Goal: Transaction & Acquisition: Obtain resource

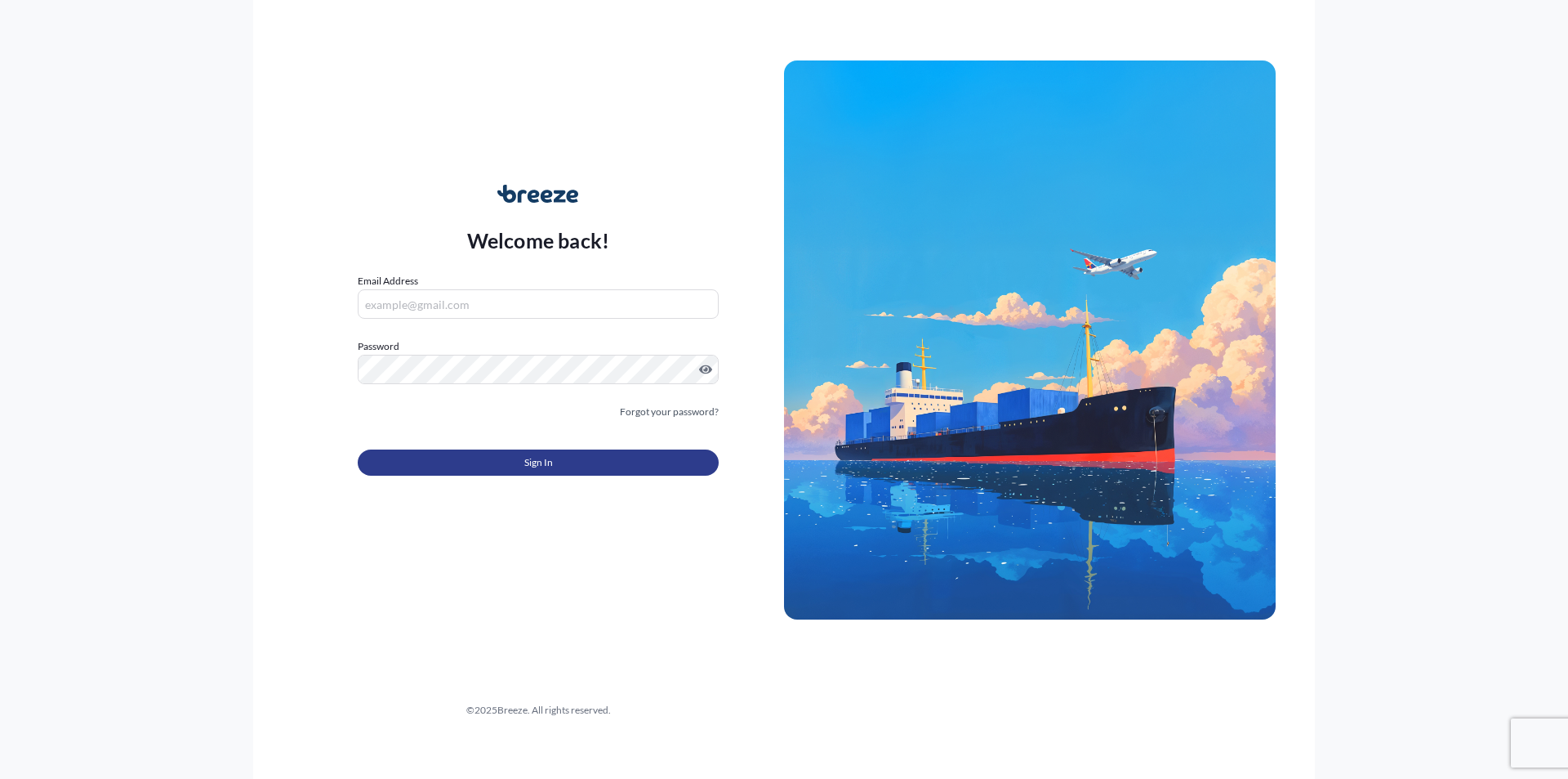
type input "[EMAIL_ADDRESS][DOMAIN_NAME]"
click at [531, 457] on span "Sign In" at bounding box center [539, 462] width 29 height 16
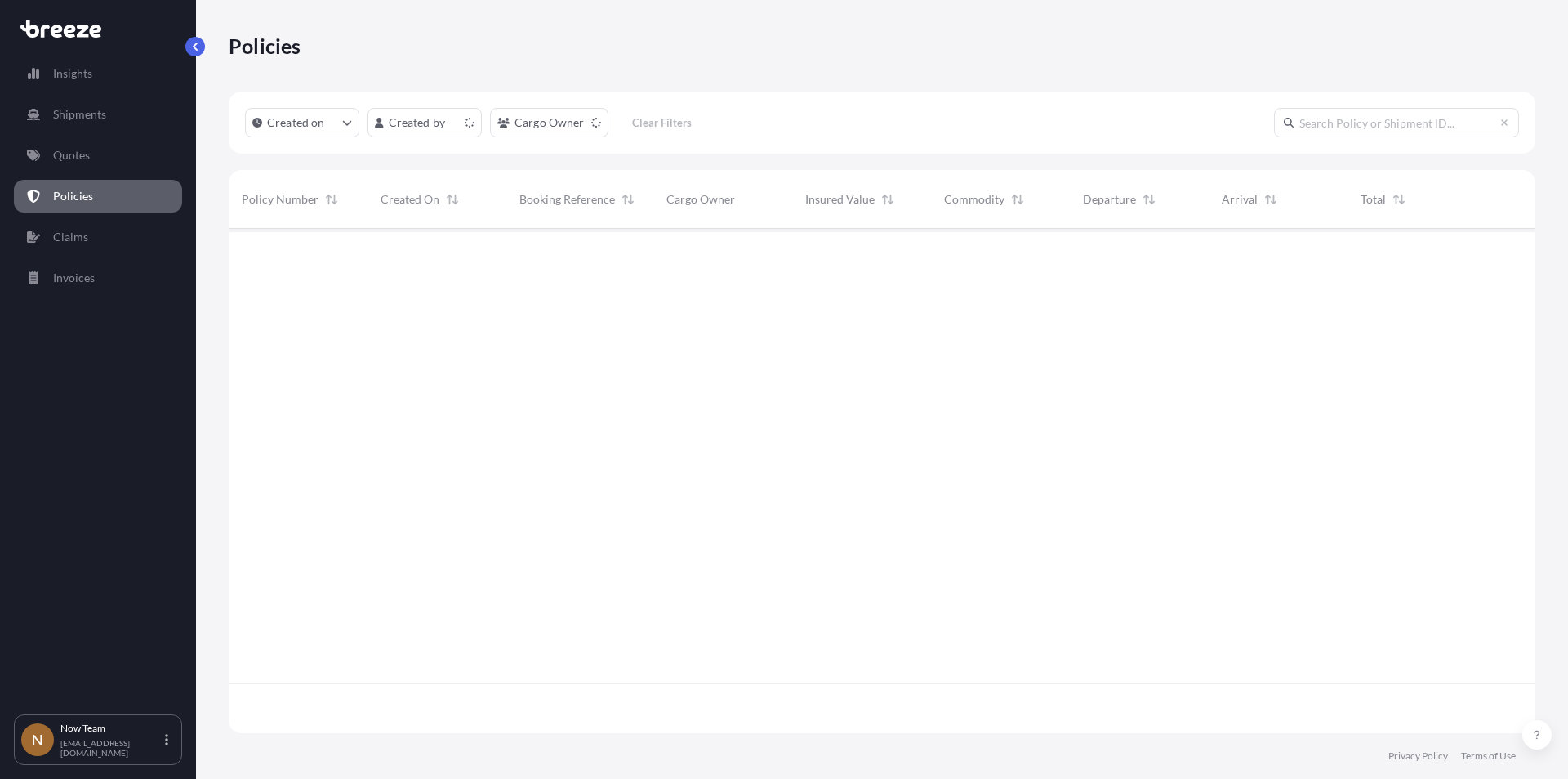
scroll to position [501, 1295]
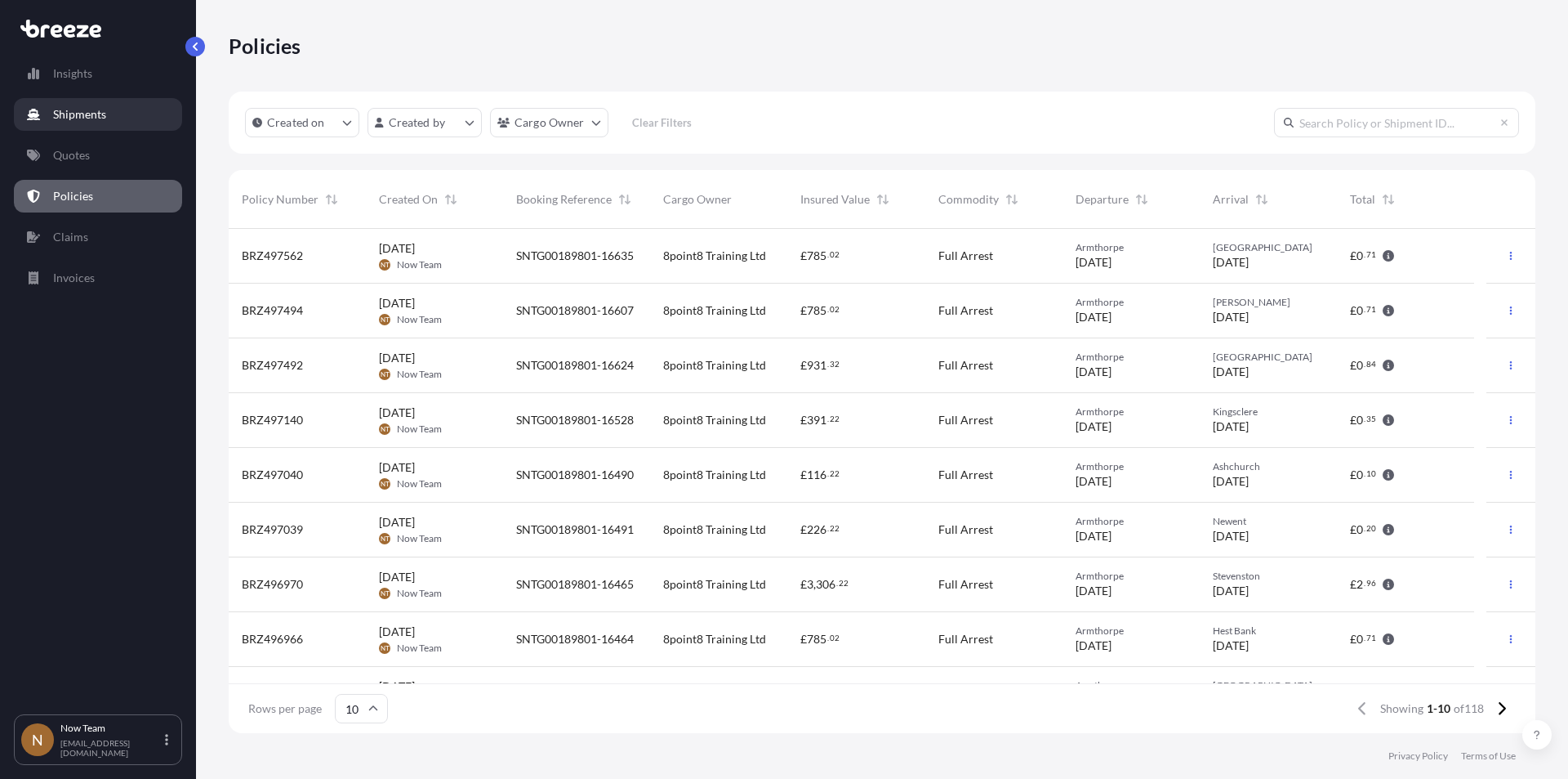
click at [78, 112] on p "Shipments" at bounding box center [79, 115] width 53 height 16
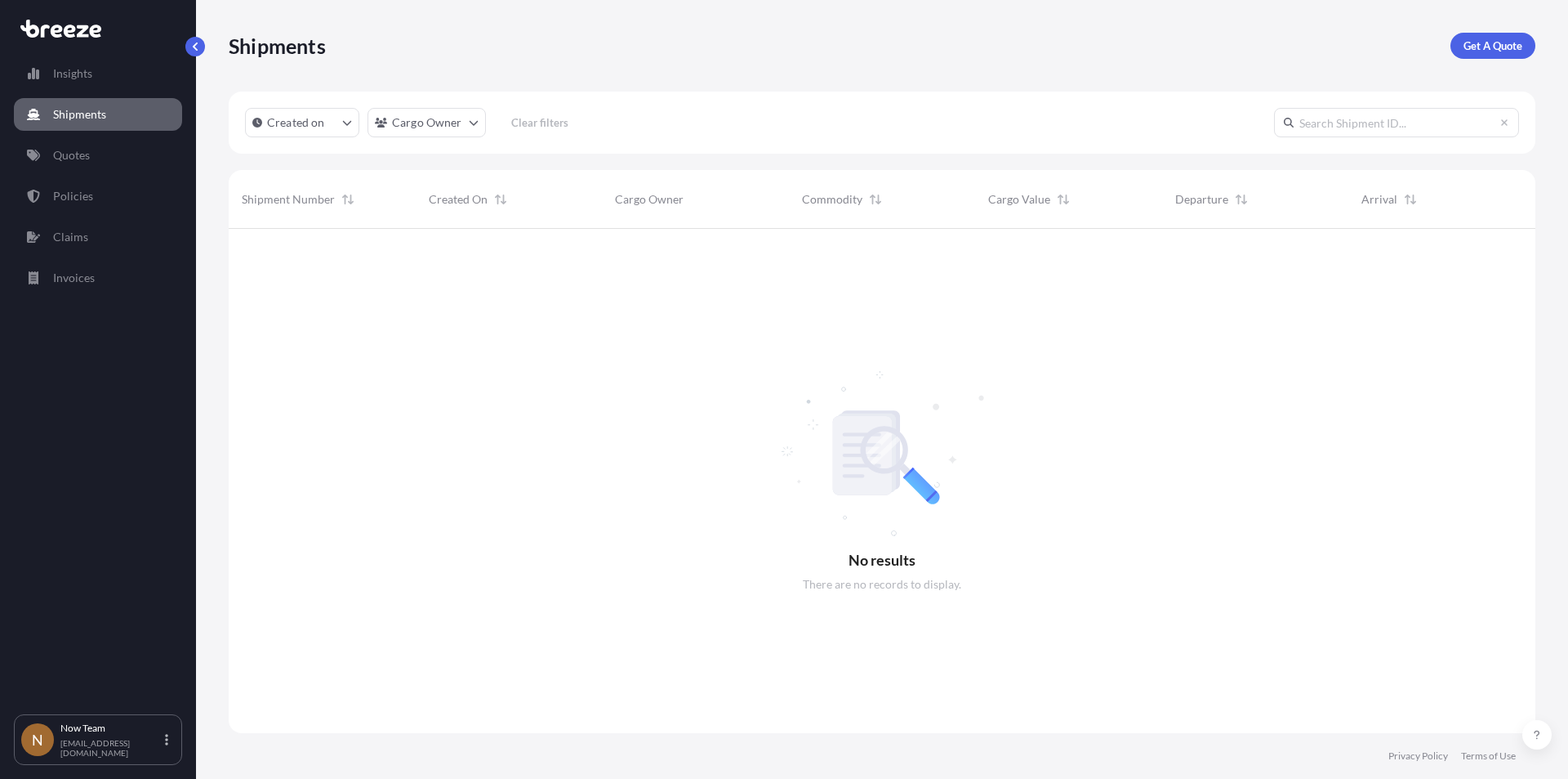
scroll to position [551, 1295]
click at [1488, 42] on p "Get A Quote" at bounding box center [1493, 46] width 59 height 16
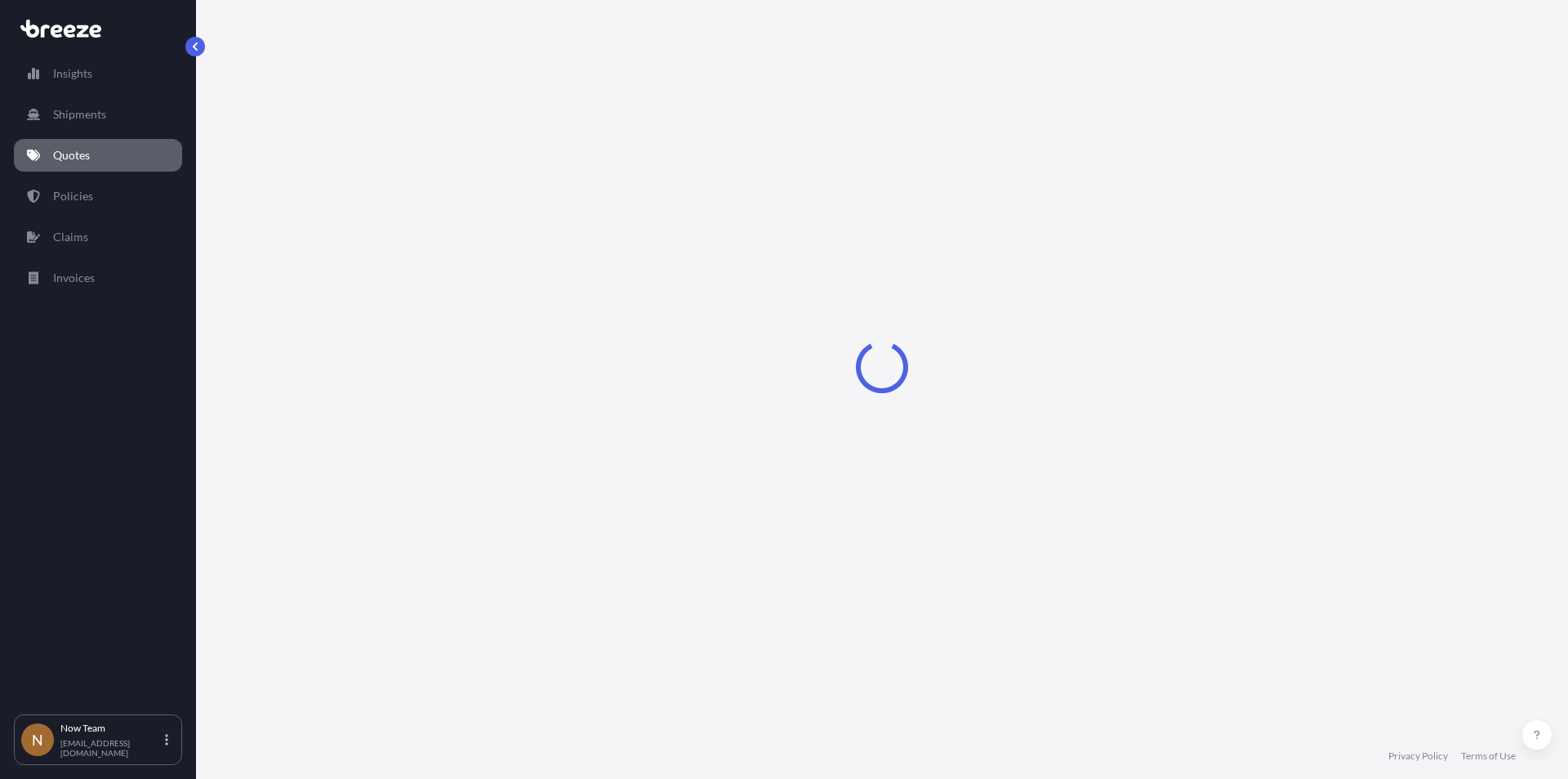
select select "Sea"
select select "1"
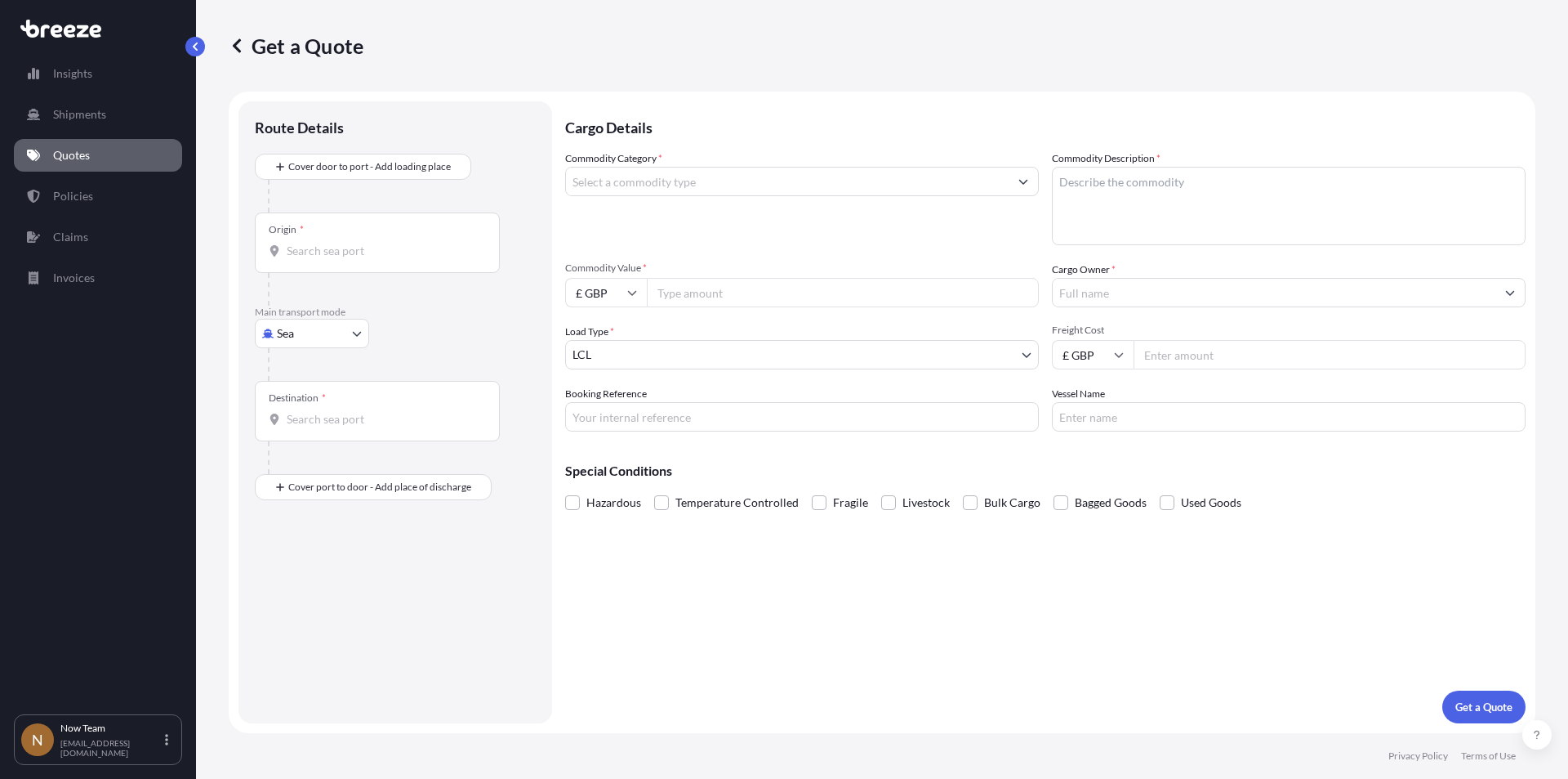
click at [354, 333] on body "Insights Shipments Quotes Policies Claims Invoices N Now Team [EMAIL_ADDRESS][D…" at bounding box center [784, 389] width 1568 height 779
click at [324, 440] on div "Road" at bounding box center [312, 434] width 101 height 30
select select "Road"
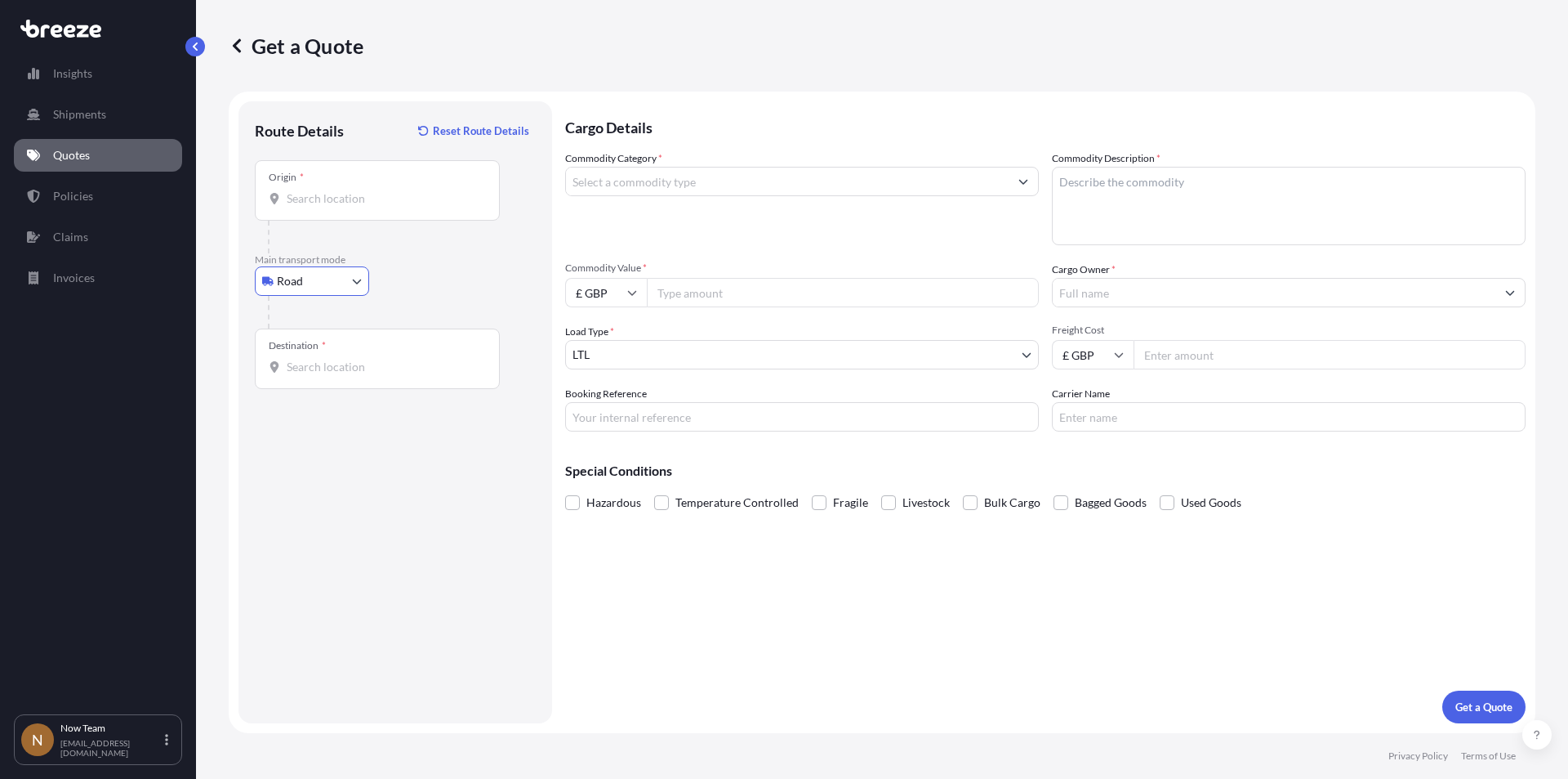
click at [328, 203] on input "Origin *" at bounding box center [383, 199] width 193 height 16
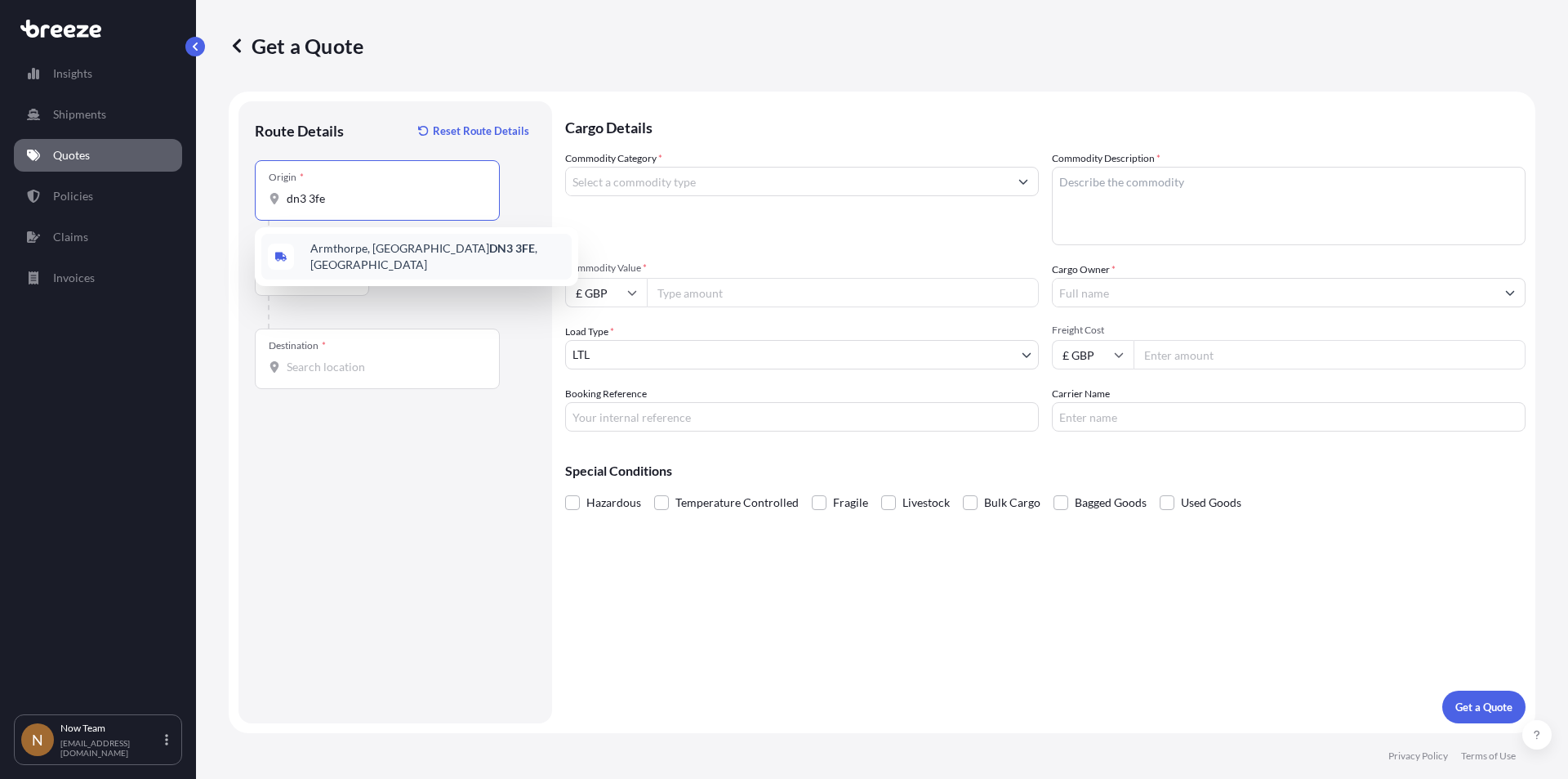
click at [338, 254] on span "Armthorpe, Doncaster DN3 3FE , [GEOGRAPHIC_DATA]" at bounding box center [438, 256] width 254 height 32
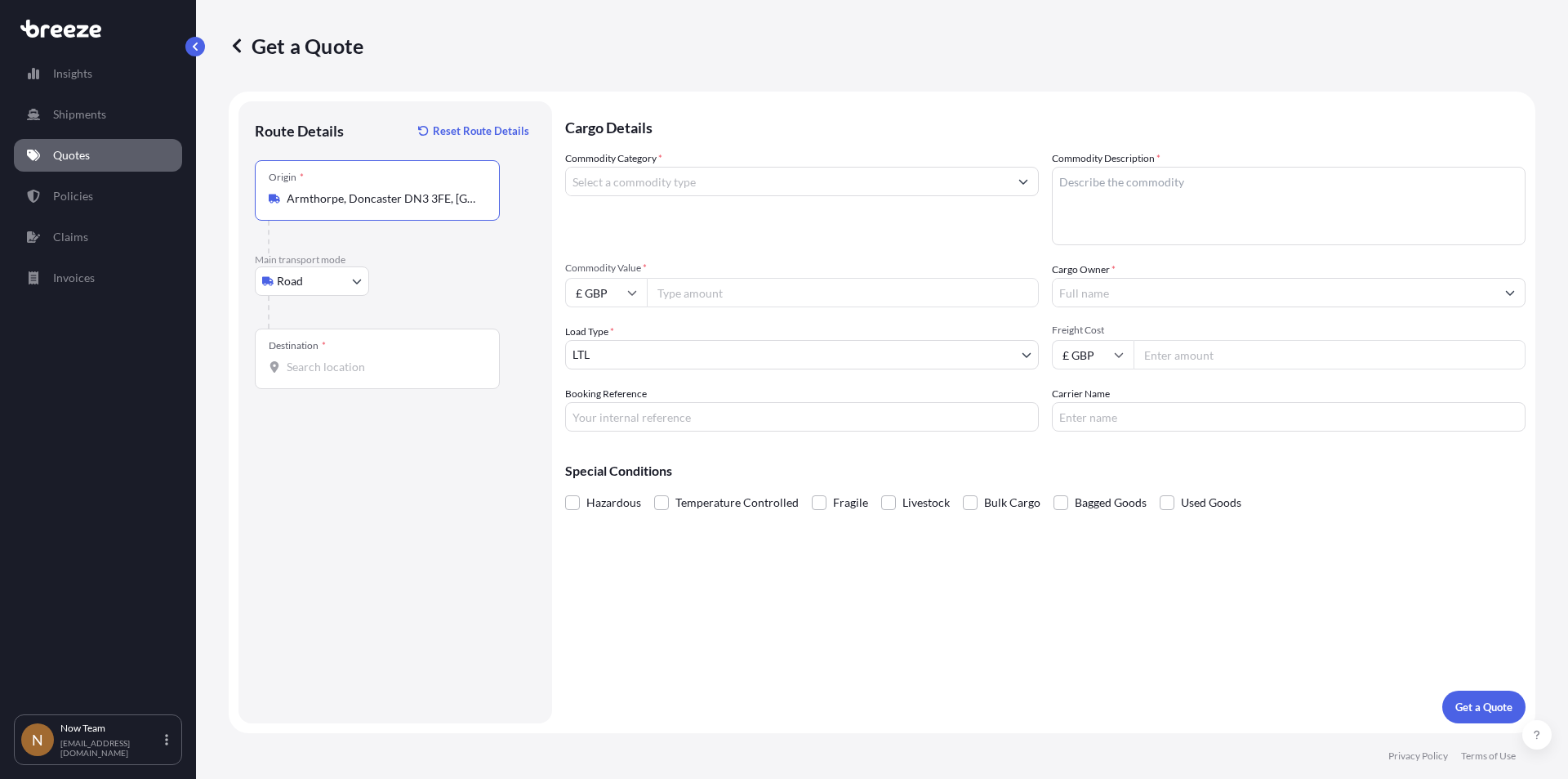
type input "Armthorpe, Doncaster DN3 3FE, [GEOGRAPHIC_DATA]"
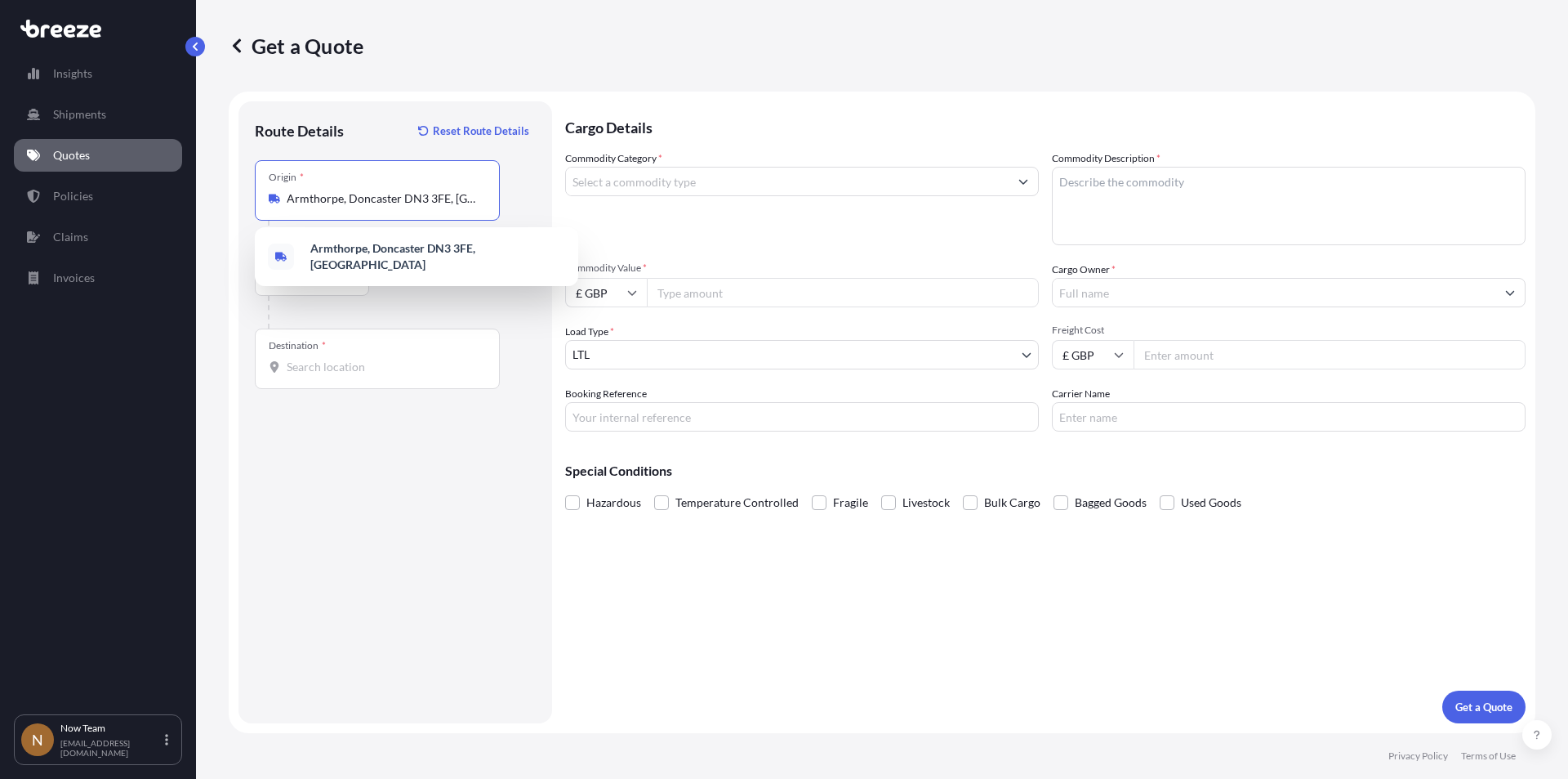
click at [337, 366] on input "Destination *" at bounding box center [383, 366] width 193 height 16
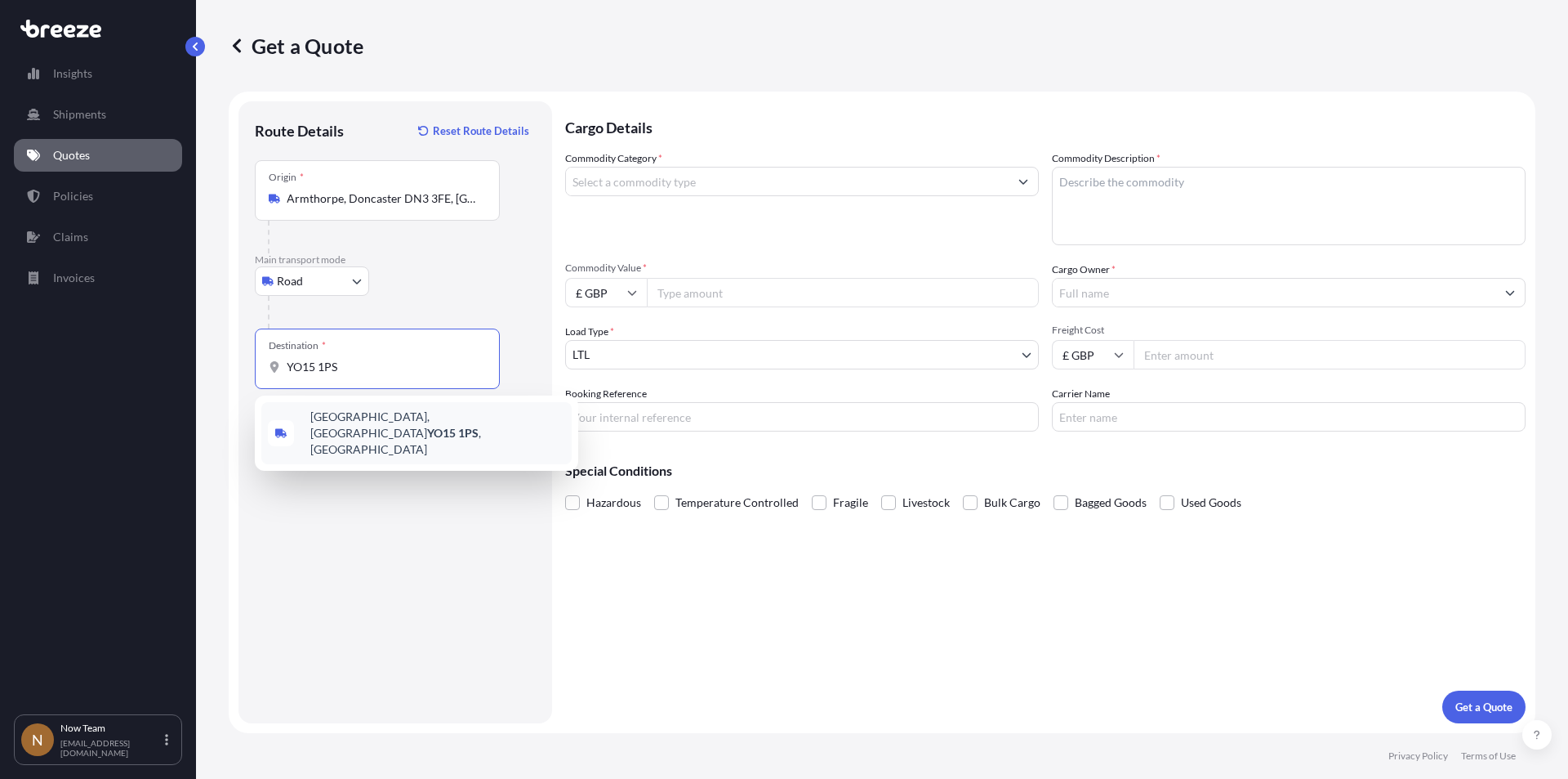
click at [361, 419] on span "[STREET_ADDRESS]" at bounding box center [438, 433] width 254 height 49
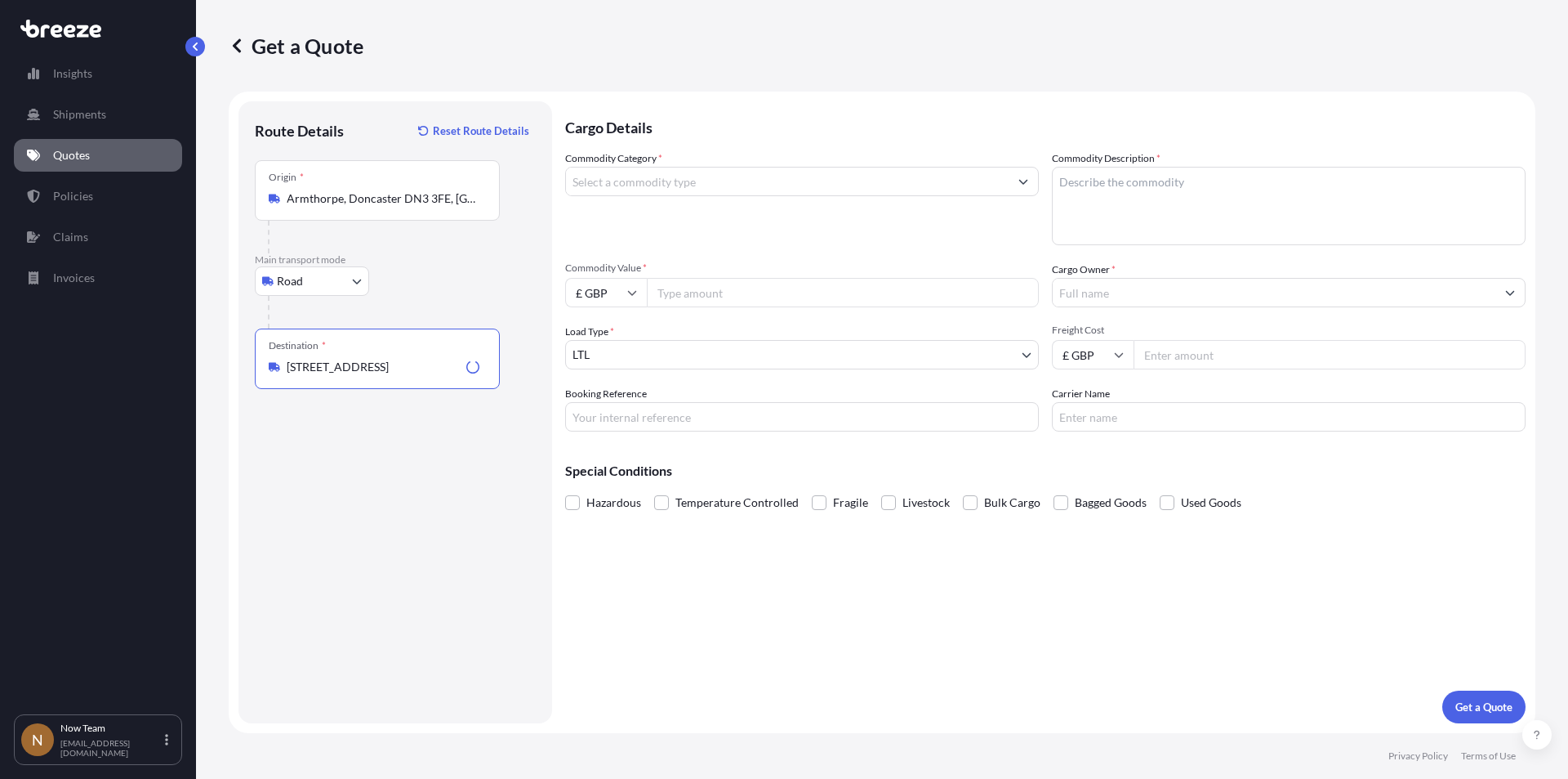
type input "[STREET_ADDRESS]"
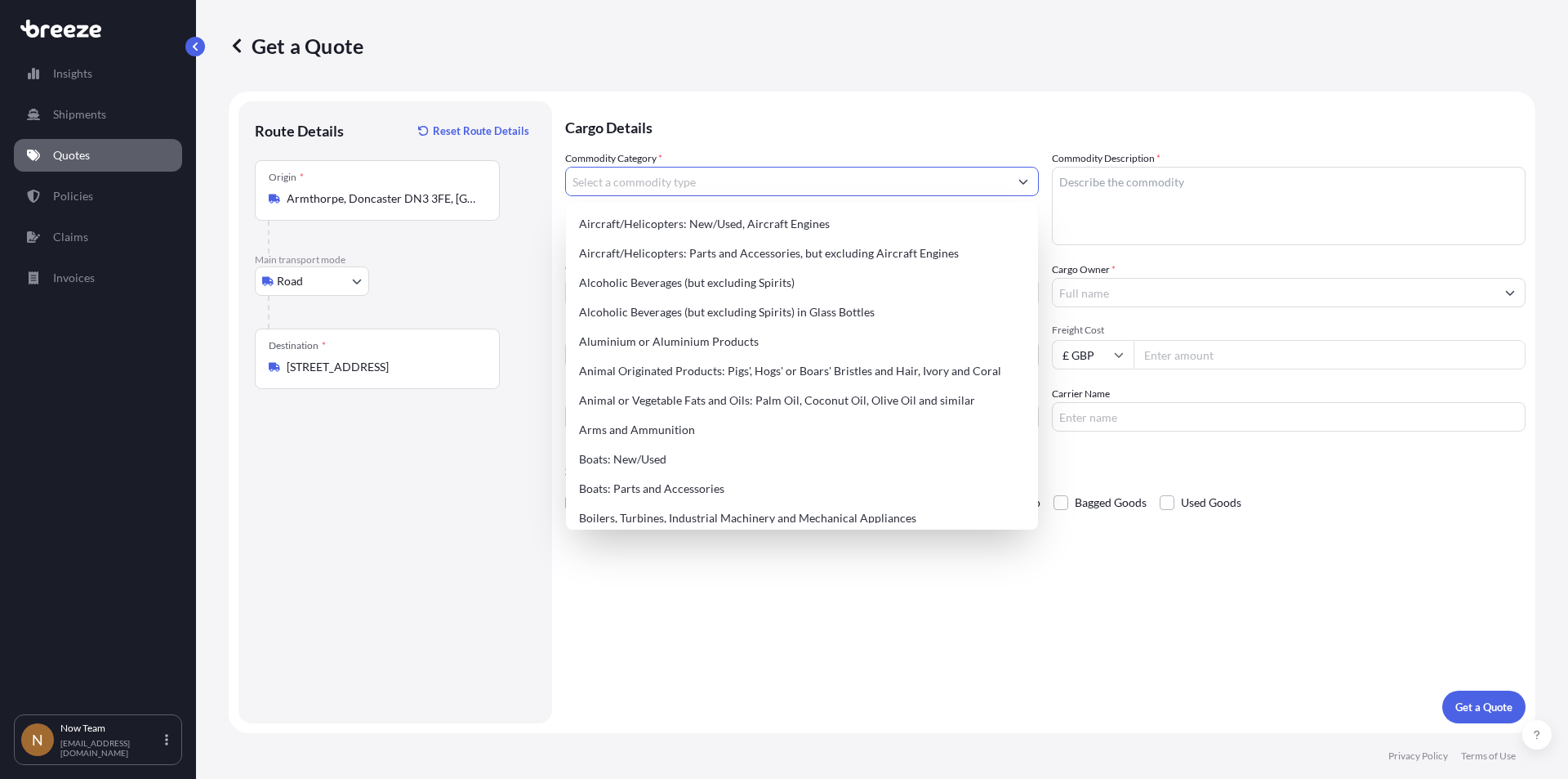
click at [645, 182] on input "Commodity Category *" at bounding box center [787, 181] width 443 height 30
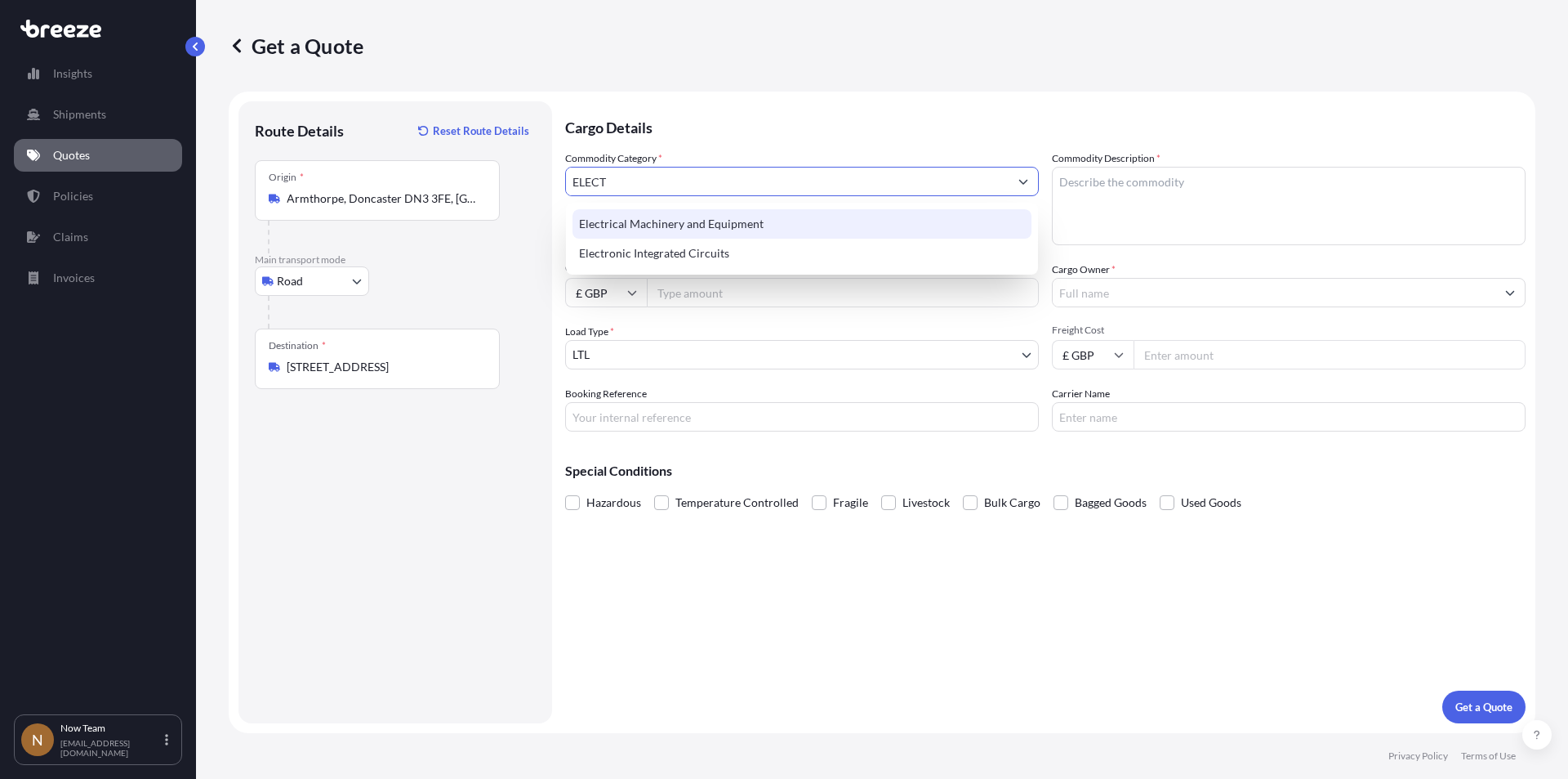
click at [667, 219] on div "Electrical Machinery and Equipment" at bounding box center [802, 224] width 459 height 30
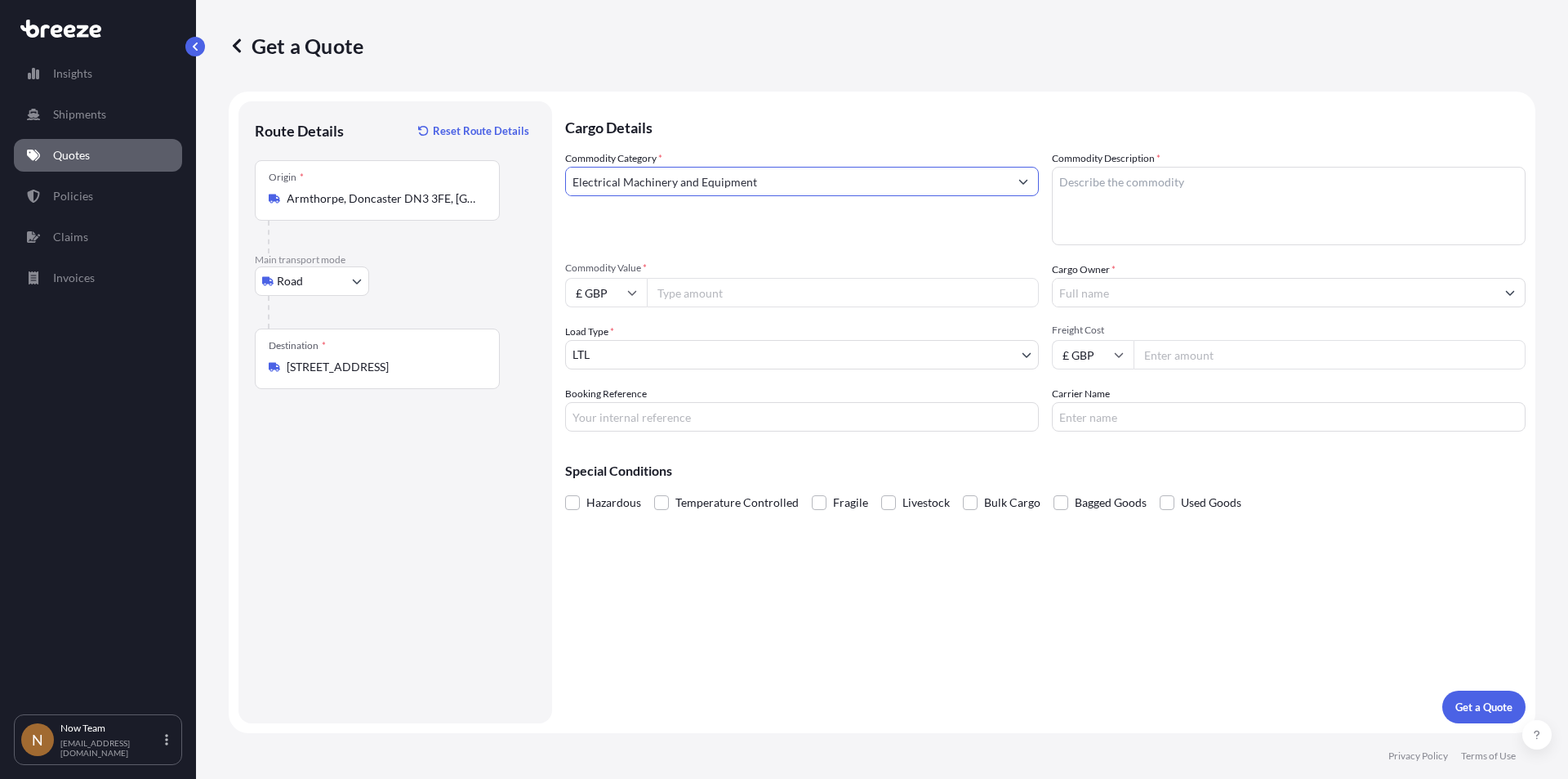
type input "Electrical Machinery and Equipment"
click at [1136, 184] on textarea "Commodity Description *" at bounding box center [1288, 206] width 474 height 79
type textarea "Full arrest"
click at [730, 291] on input "Commodity Value *" at bounding box center [843, 292] width 392 height 30
type input "100"
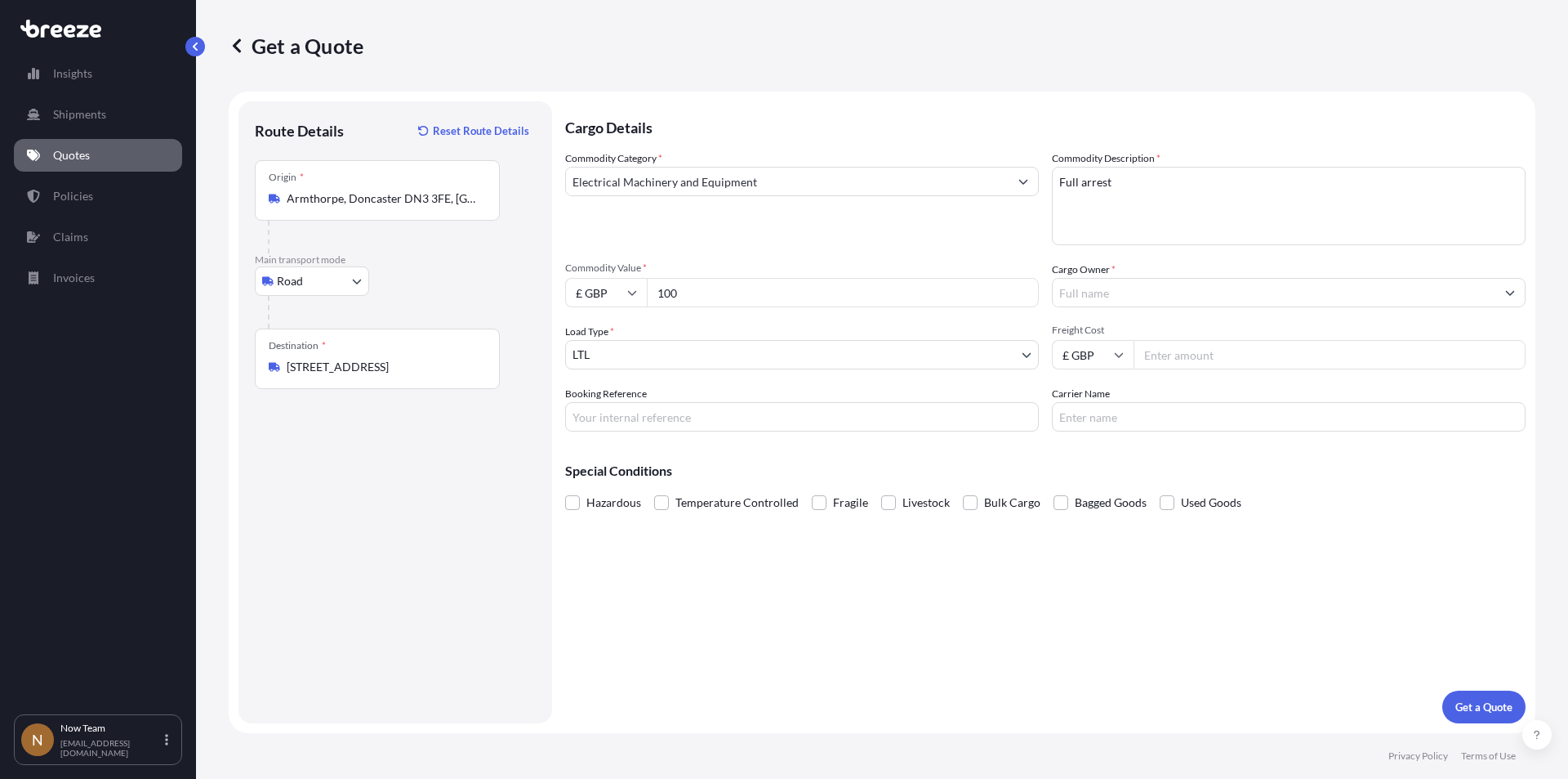
click at [632, 424] on input "Booking Reference" at bounding box center [802, 416] width 474 height 30
type input "NTG-16761"
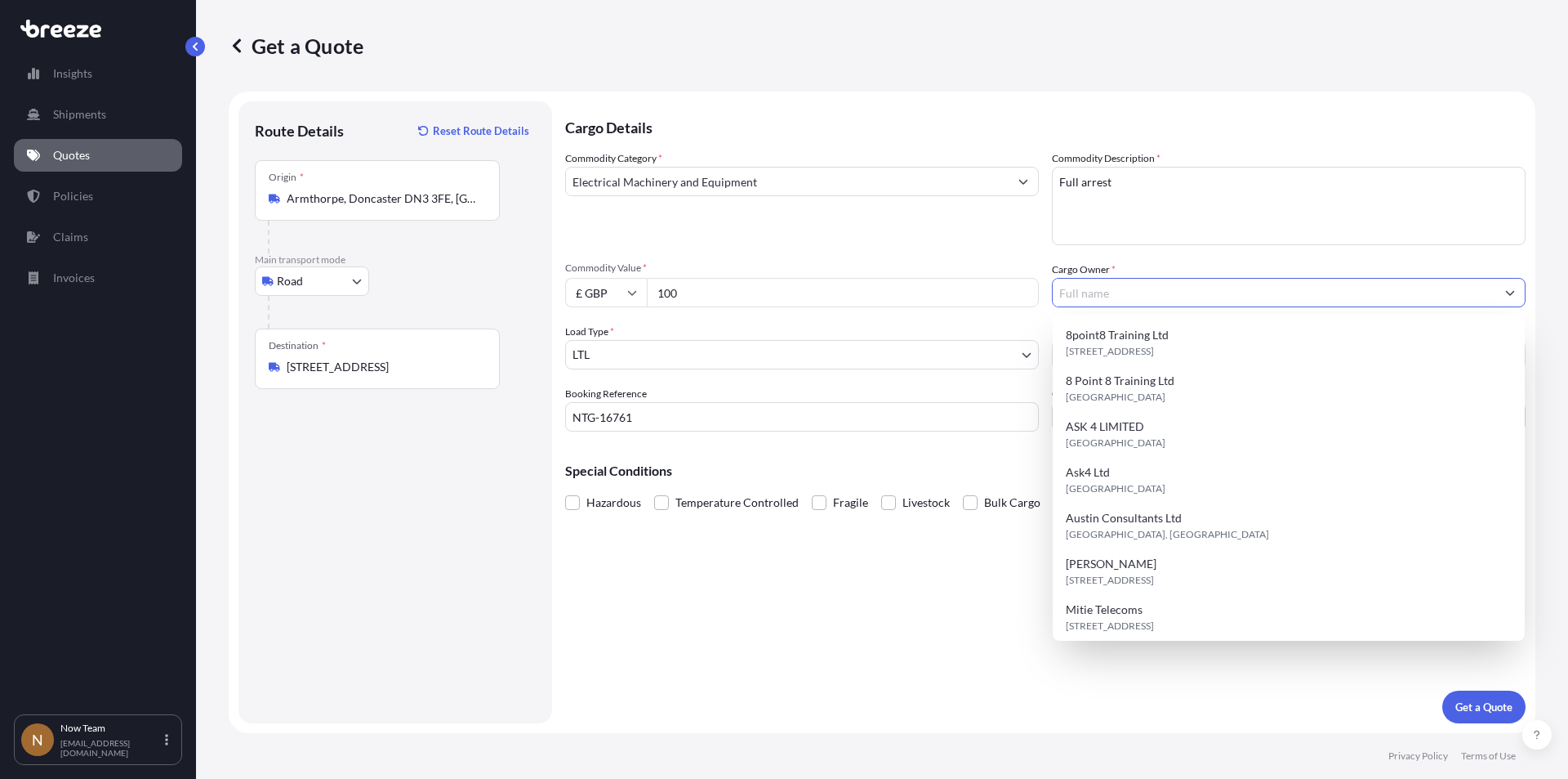
click at [1192, 287] on input "Cargo Owner *" at bounding box center [1274, 292] width 443 height 30
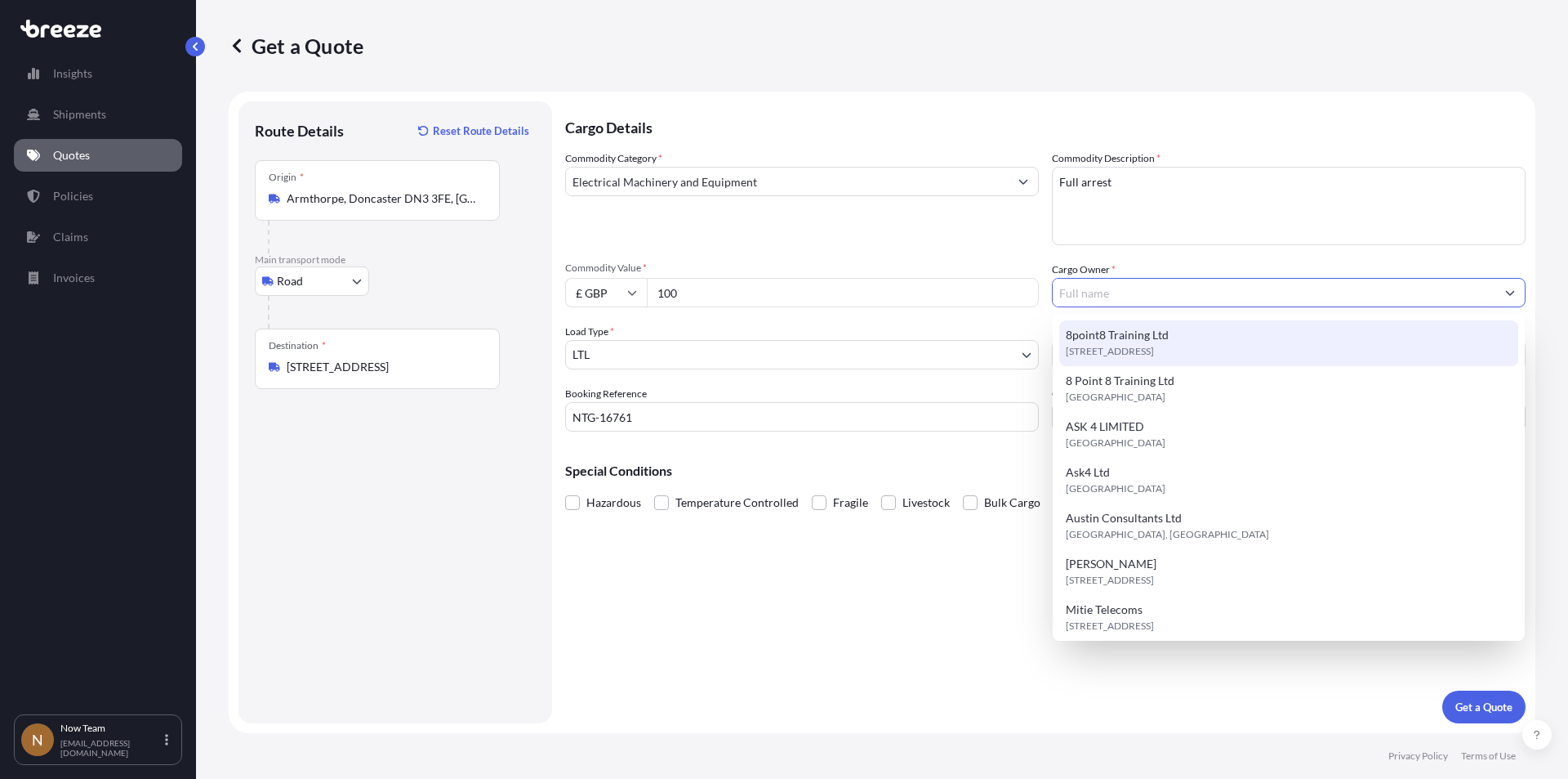
click at [1154, 345] on span "[STREET_ADDRESS]" at bounding box center [1111, 351] width 88 height 16
type input "8point8 Training Ltd"
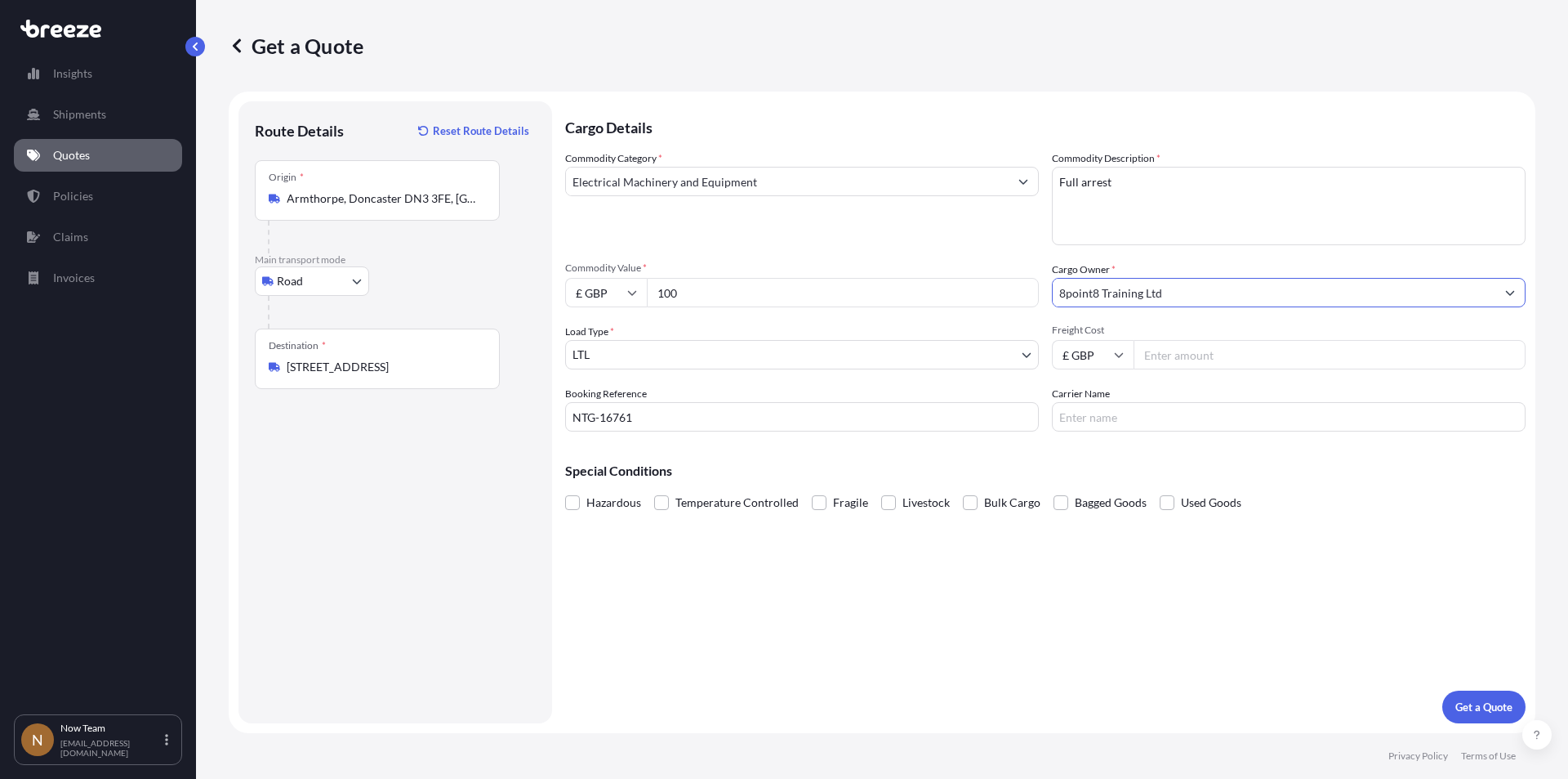
click at [1151, 413] on input "Carrier Name" at bounding box center [1288, 416] width 474 height 30
type input "Fedex"
click at [1215, 357] on input "Freight Cost" at bounding box center [1330, 355] width 392 height 30
type input "5.65"
click at [1475, 704] on p "Get a Quote" at bounding box center [1483, 707] width 57 height 16
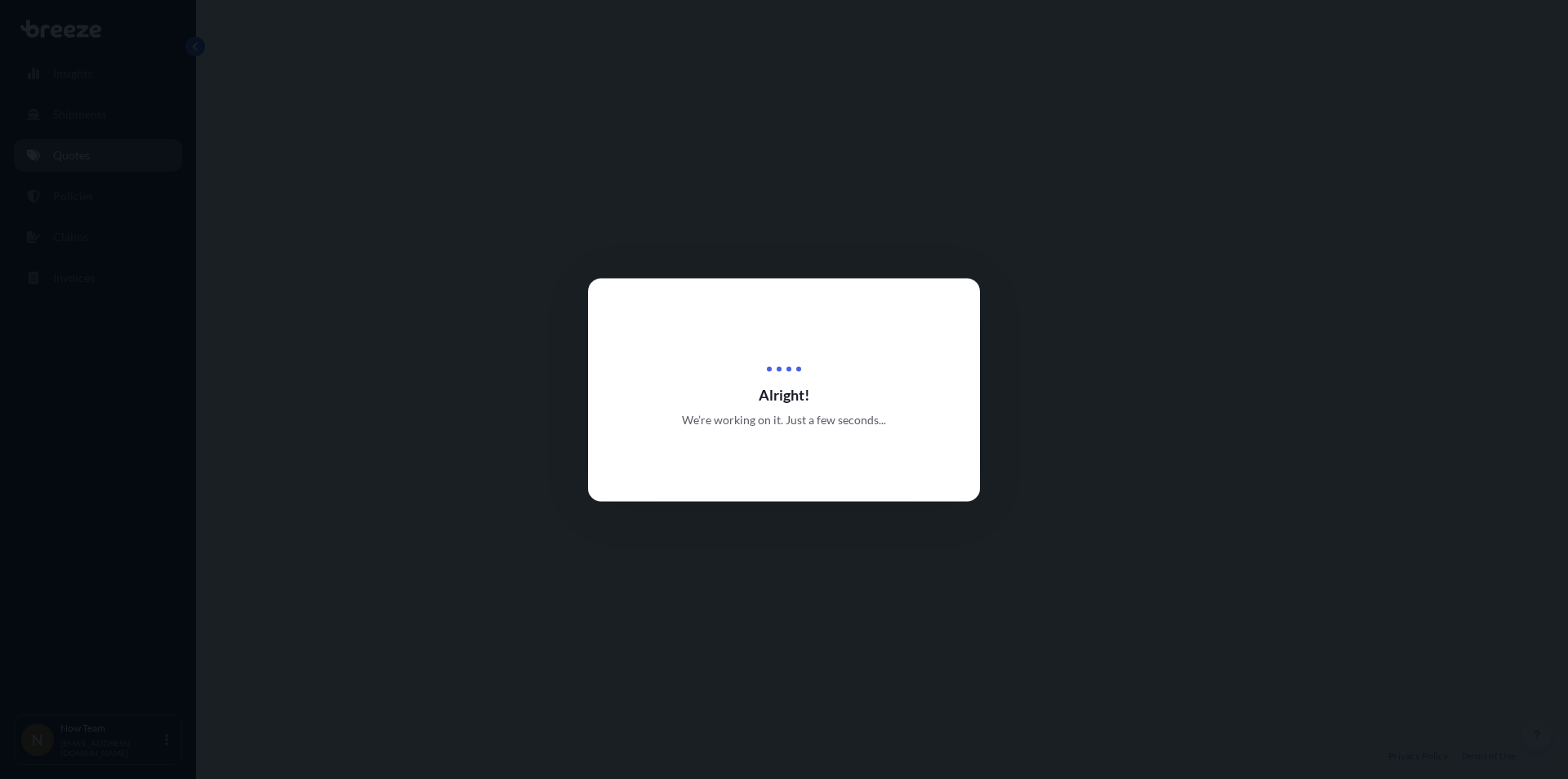
select select "Road"
select select "1"
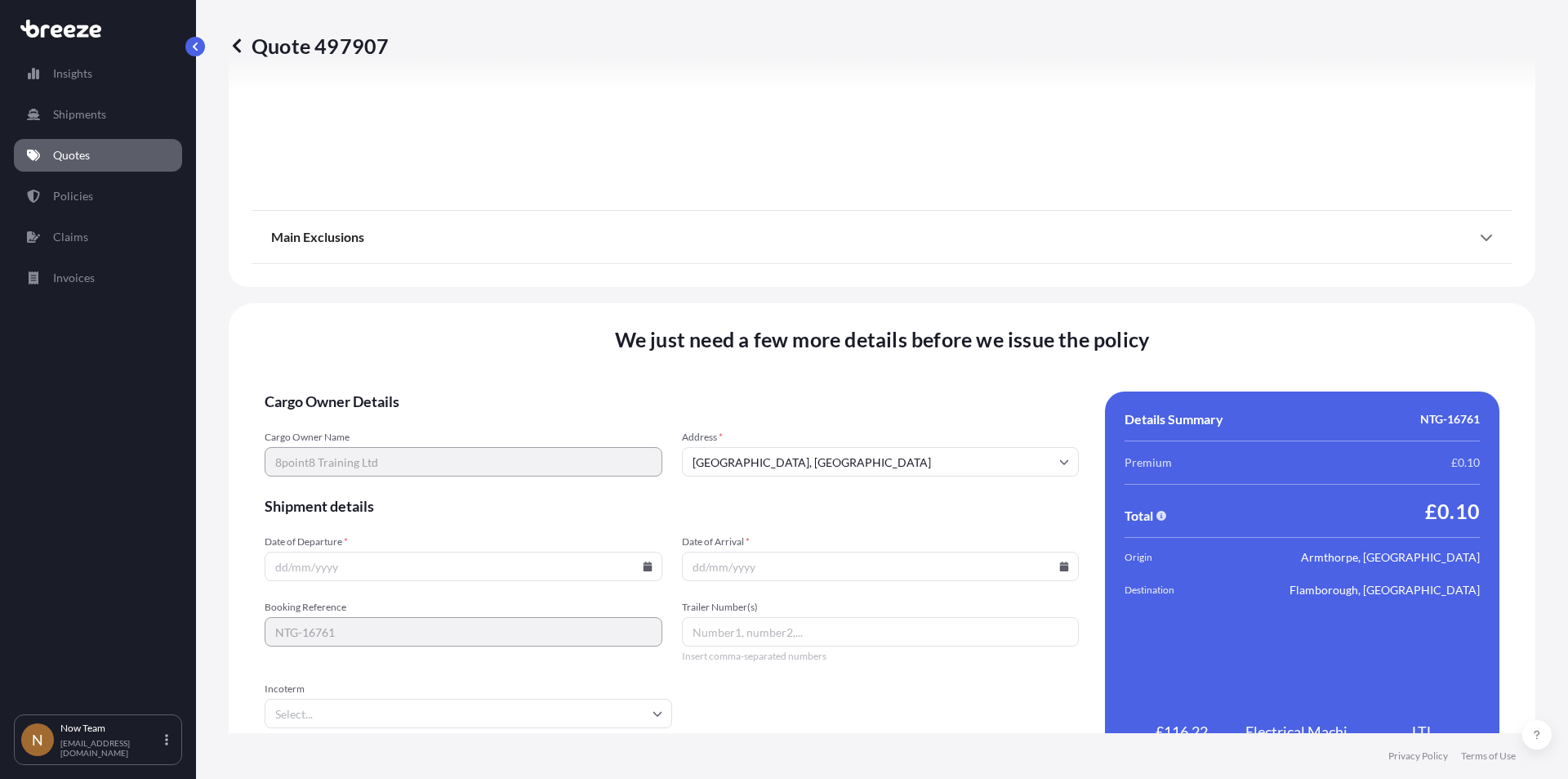
scroll to position [1815, 0]
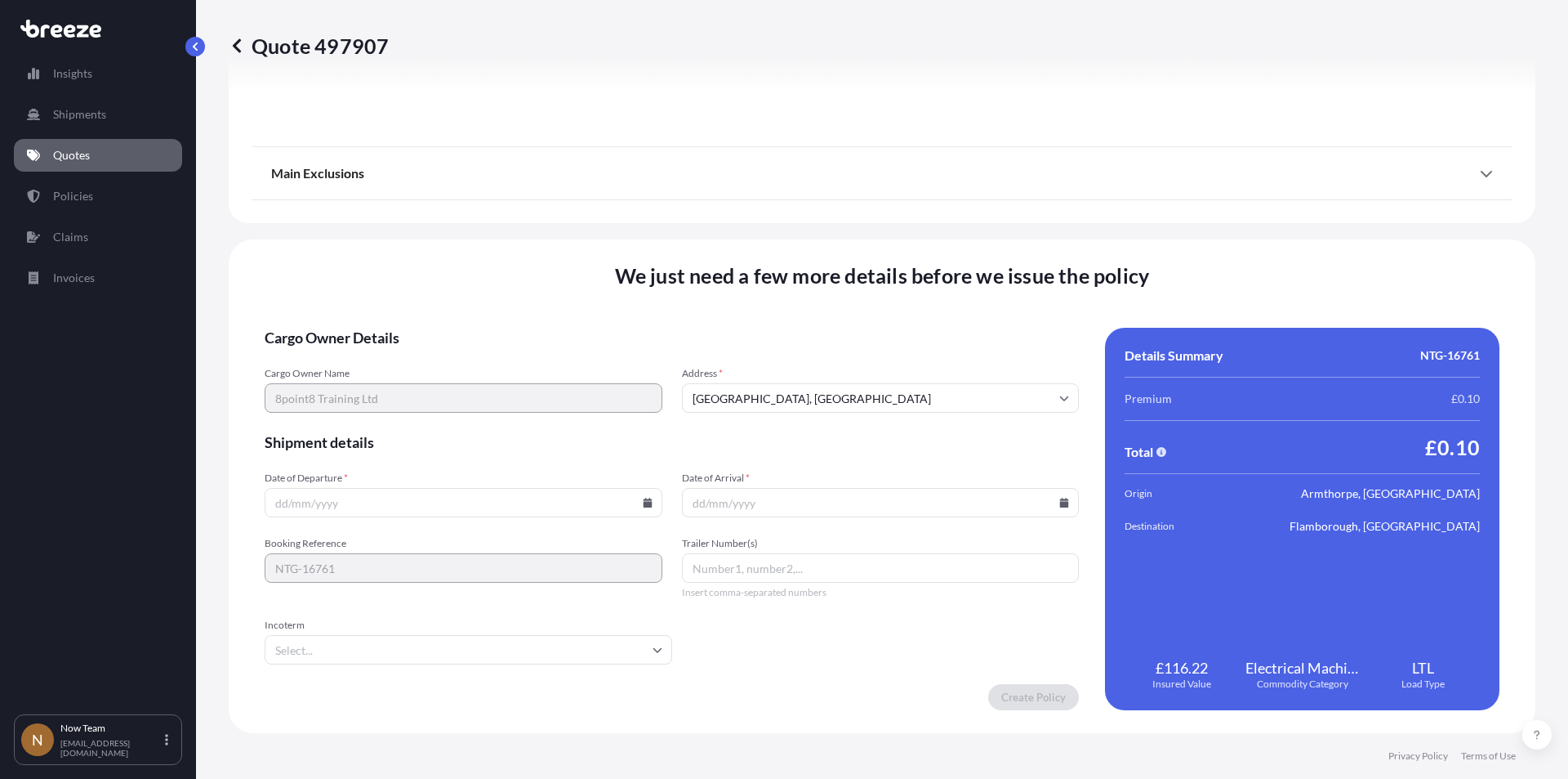
click at [647, 502] on icon at bounding box center [648, 502] width 9 height 10
click at [342, 290] on button "1" at bounding box center [346, 294] width 26 height 26
type input "[DATE]"
click at [1060, 500] on icon at bounding box center [1065, 502] width 9 height 10
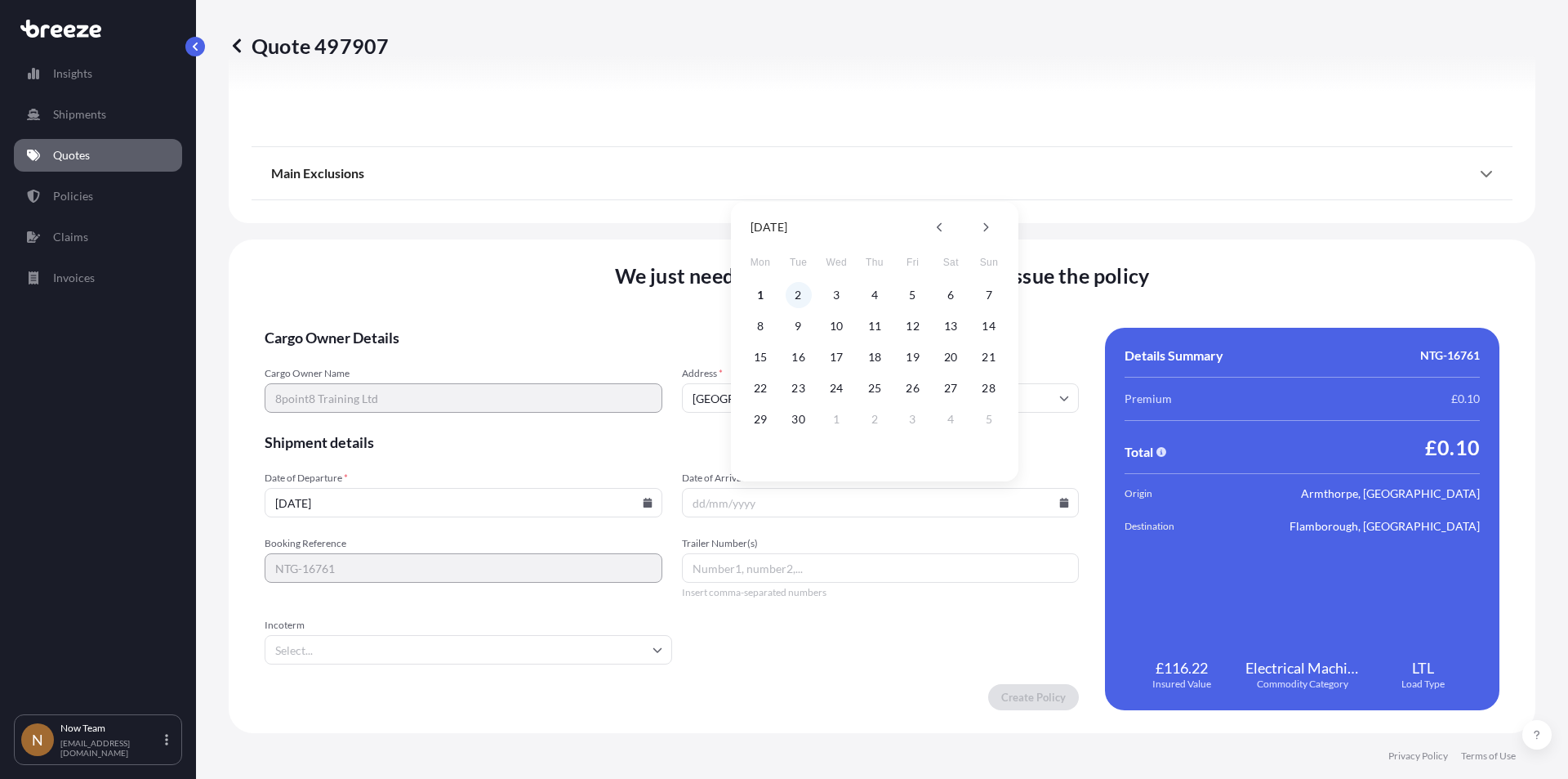
click at [797, 290] on button "2" at bounding box center [798, 294] width 26 height 26
type input "[DATE]"
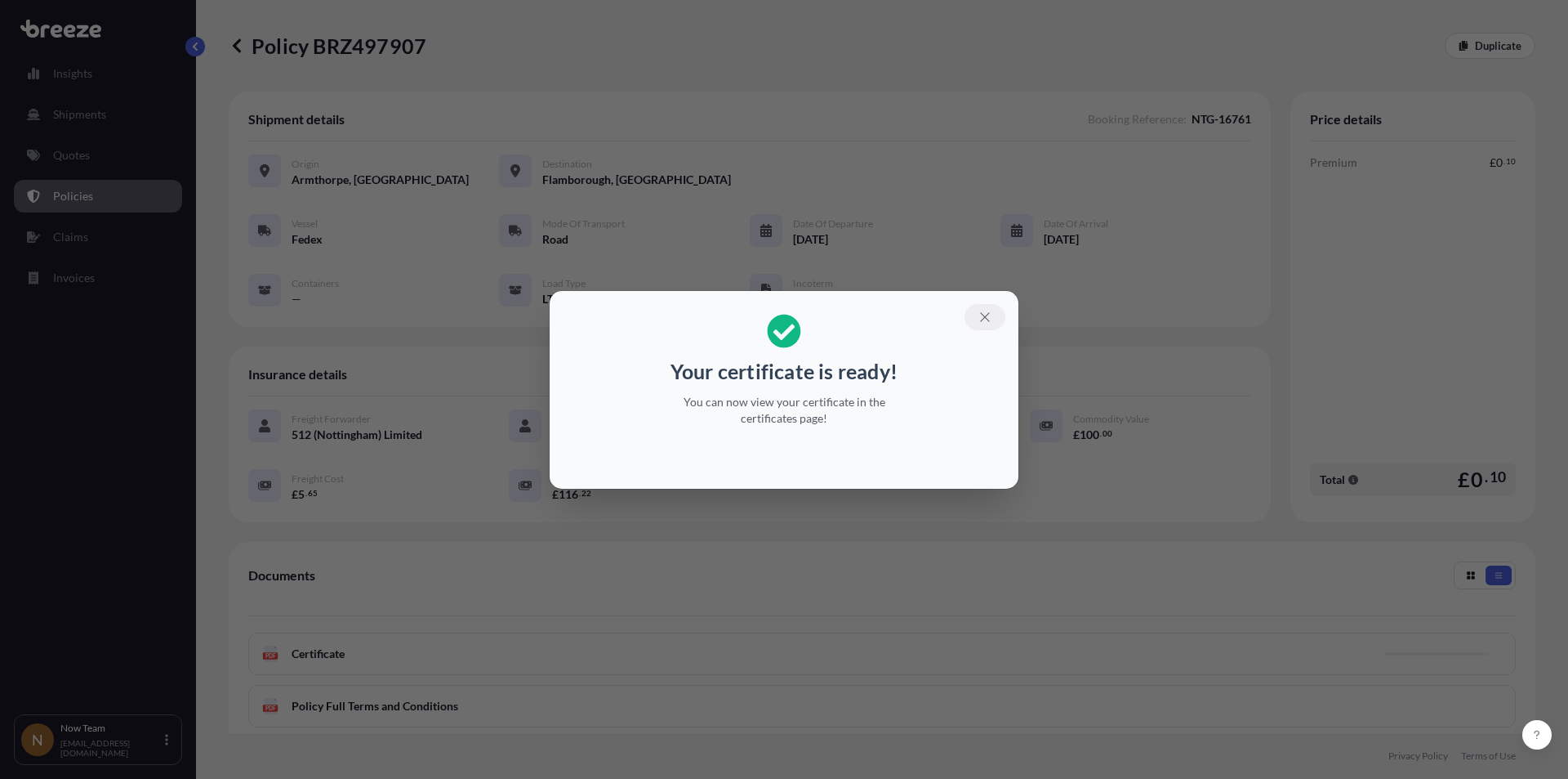
click at [992, 315] on button "button" at bounding box center [984, 317] width 41 height 26
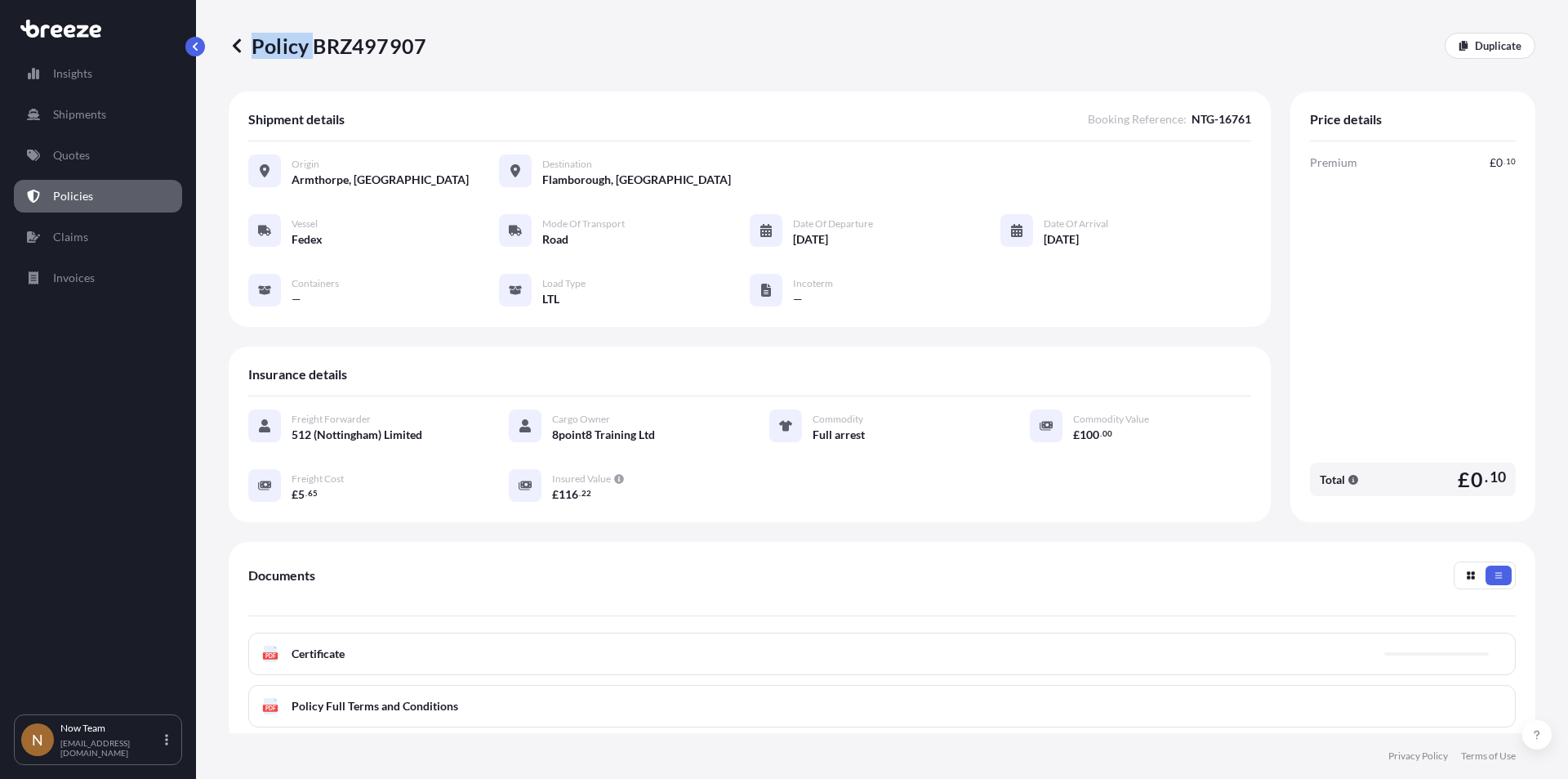
drag, startPoint x: 311, startPoint y: 46, endPoint x: 434, endPoint y: 48, distance: 123.0
click at [436, 48] on div "Policy BRZ497907 Duplicate" at bounding box center [882, 45] width 1307 height 26
click at [433, 47] on div "Policy BRZ497907 Duplicate" at bounding box center [882, 45] width 1307 height 26
drag, startPoint x: 316, startPoint y: 48, endPoint x: 420, endPoint y: 42, distance: 104.2
click at [420, 42] on p "Policy BRZ497907" at bounding box center [327, 45] width 198 height 26
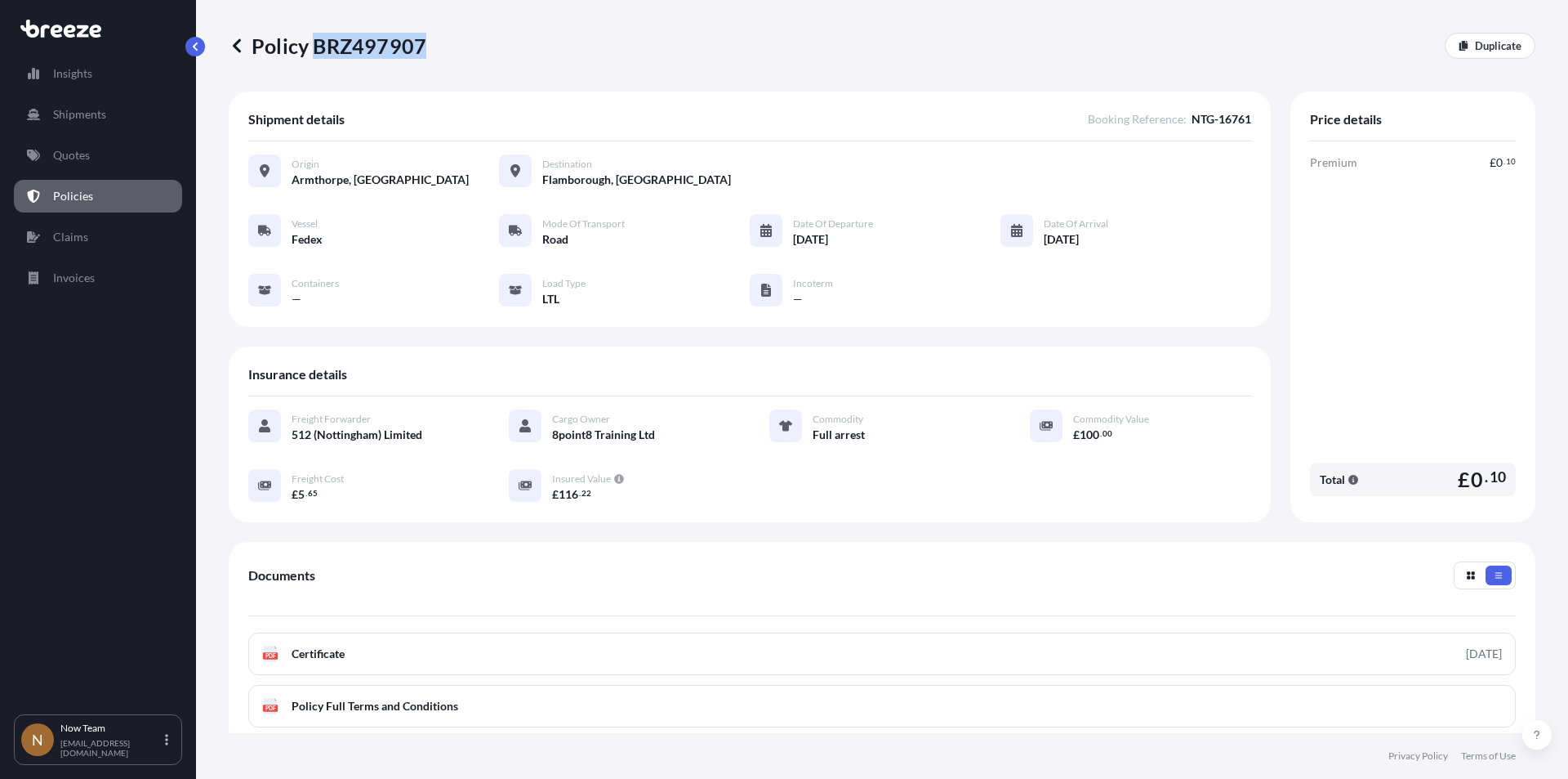
copy p "BRZ497907"
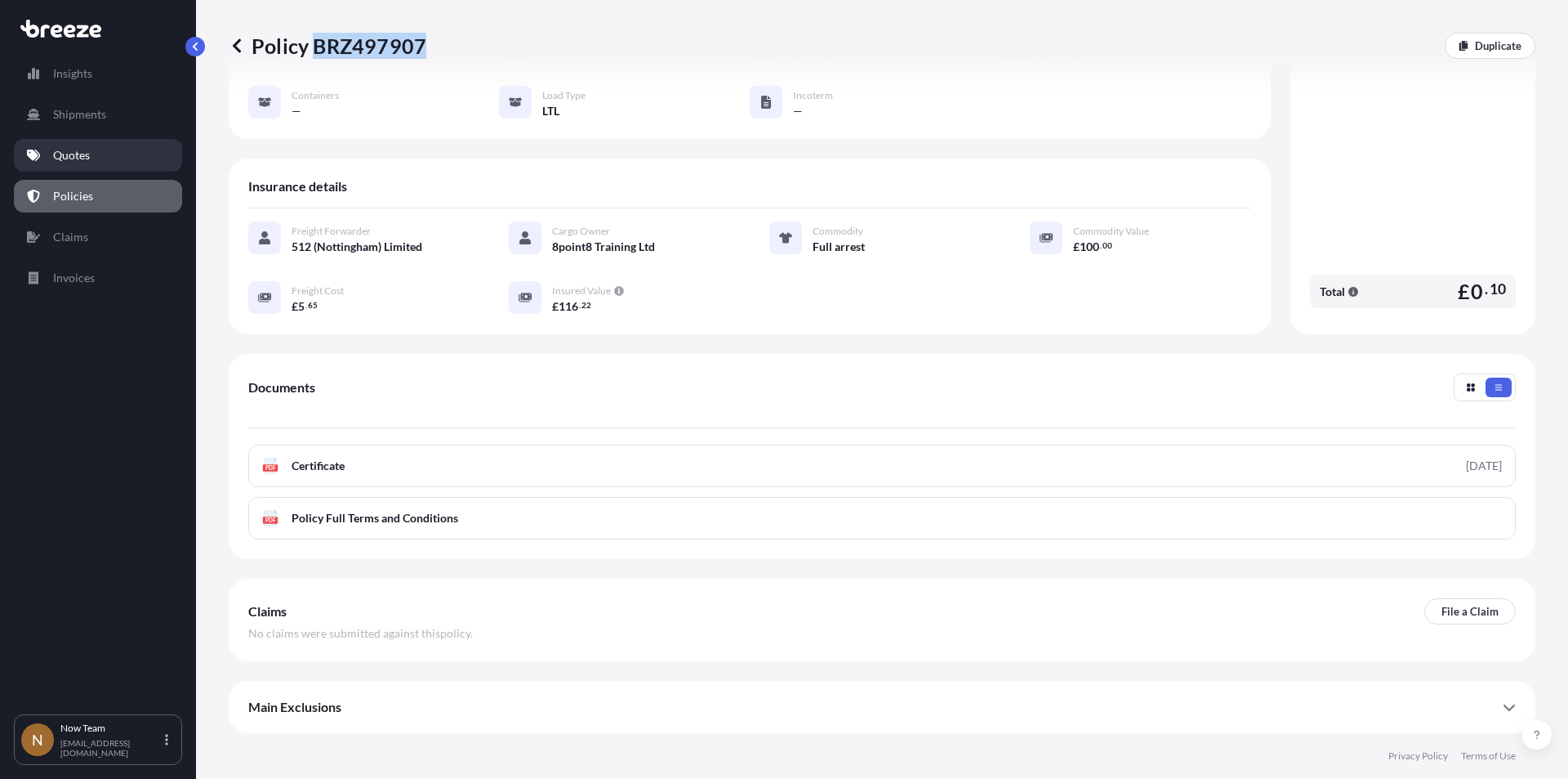
click at [85, 162] on p "Quotes" at bounding box center [71, 155] width 37 height 16
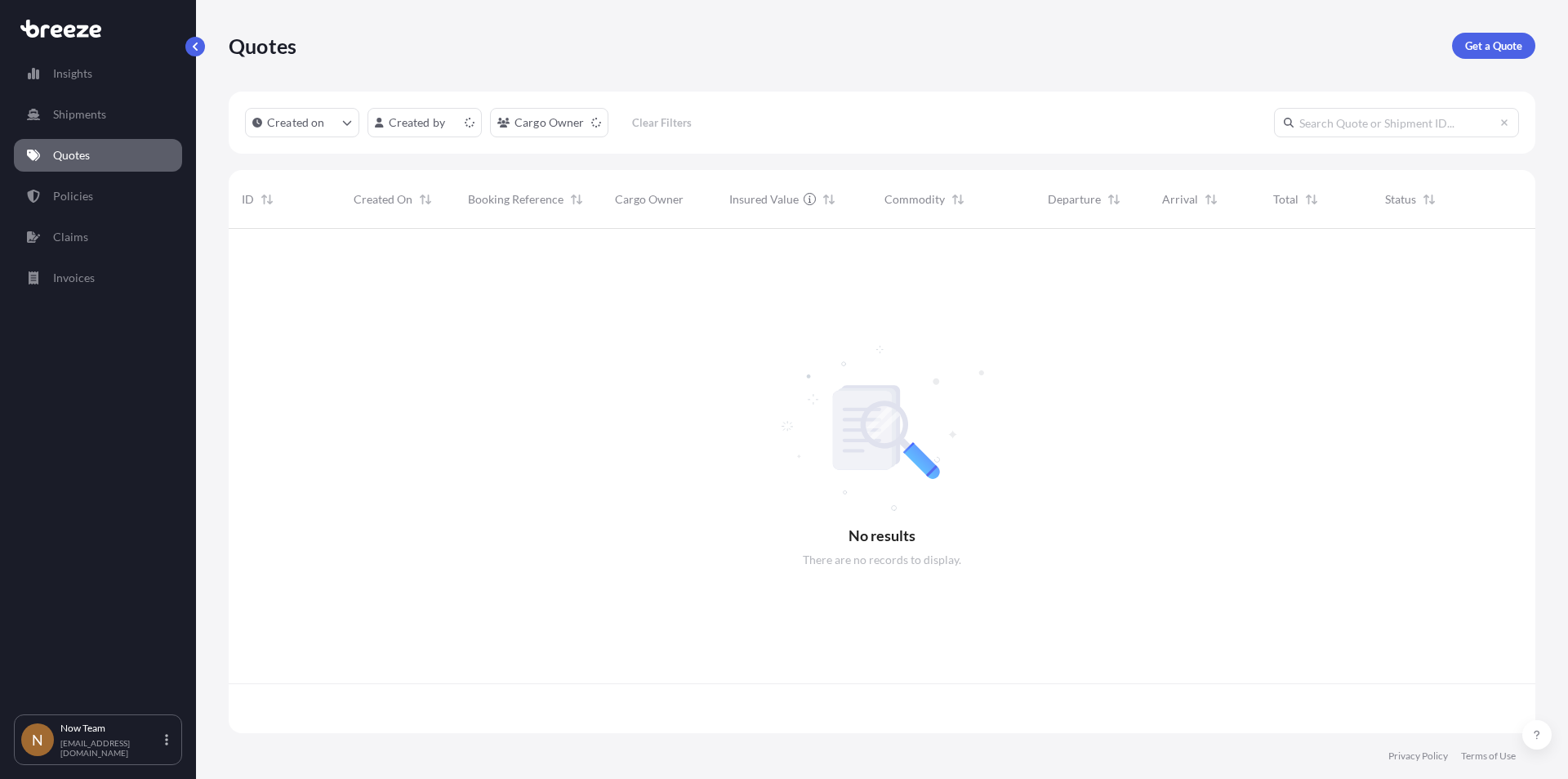
scroll to position [501, 1295]
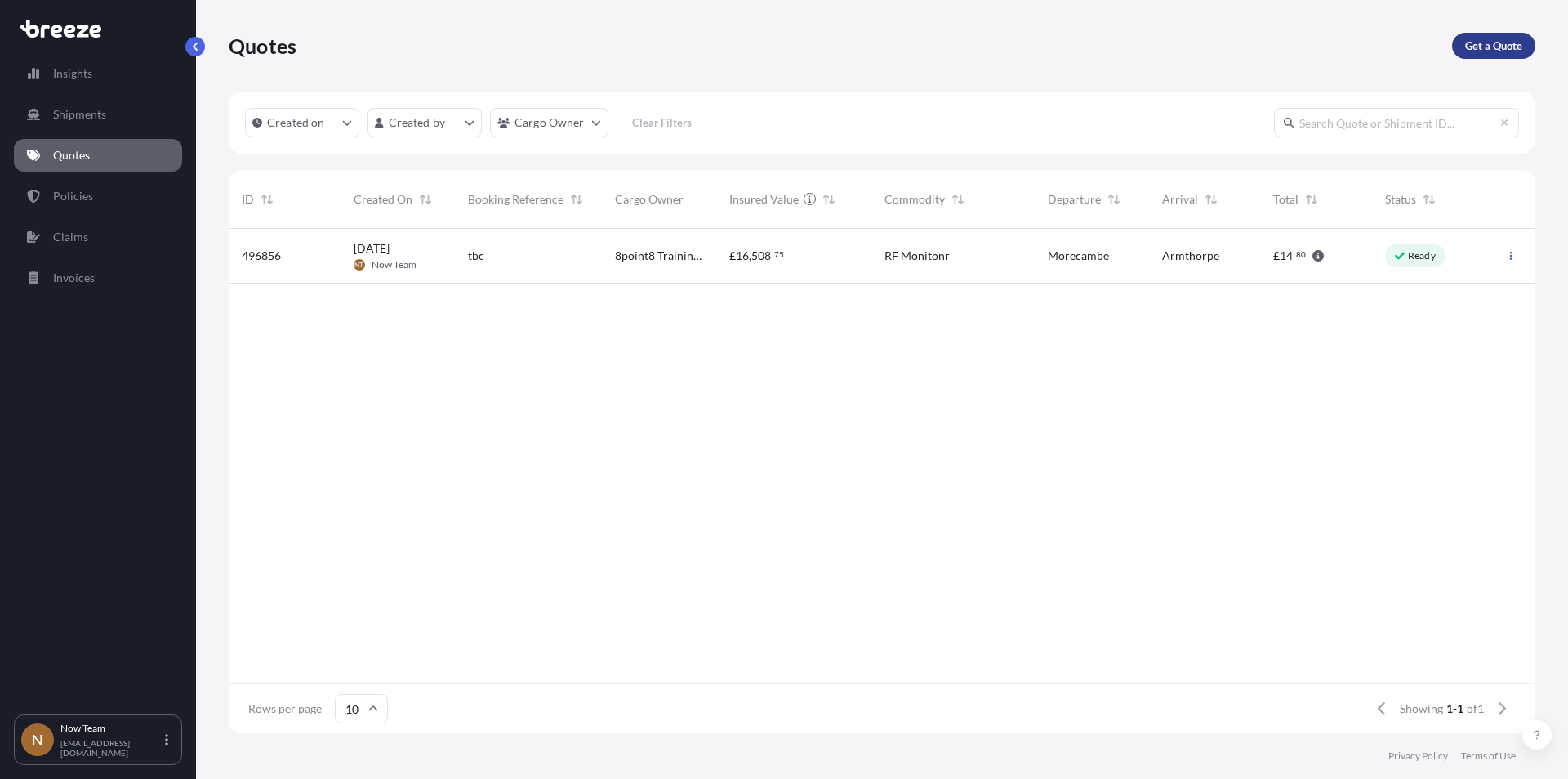
click at [1483, 50] on p "Get a Quote" at bounding box center [1493, 46] width 57 height 16
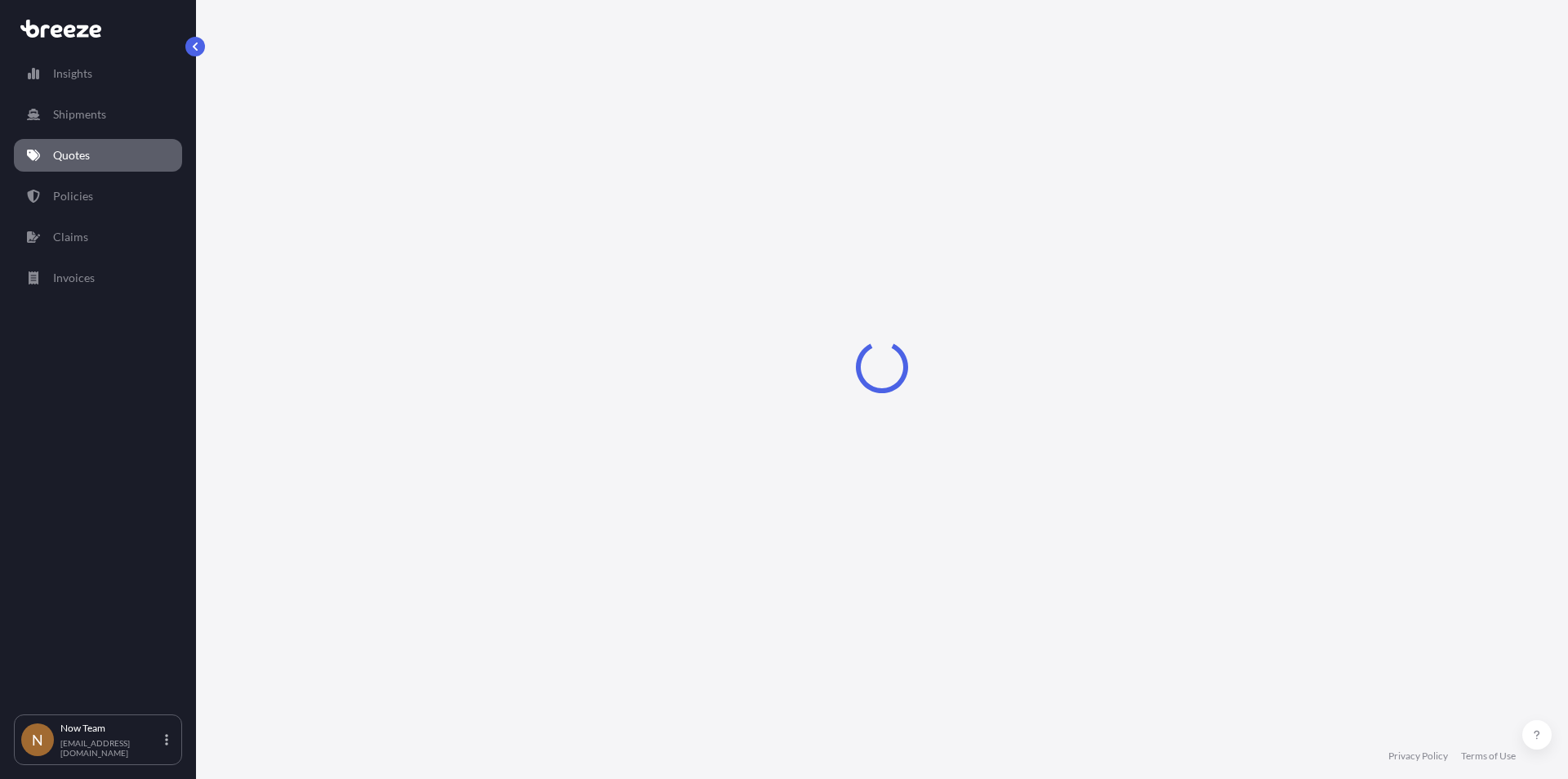
select select "Sea"
select select "1"
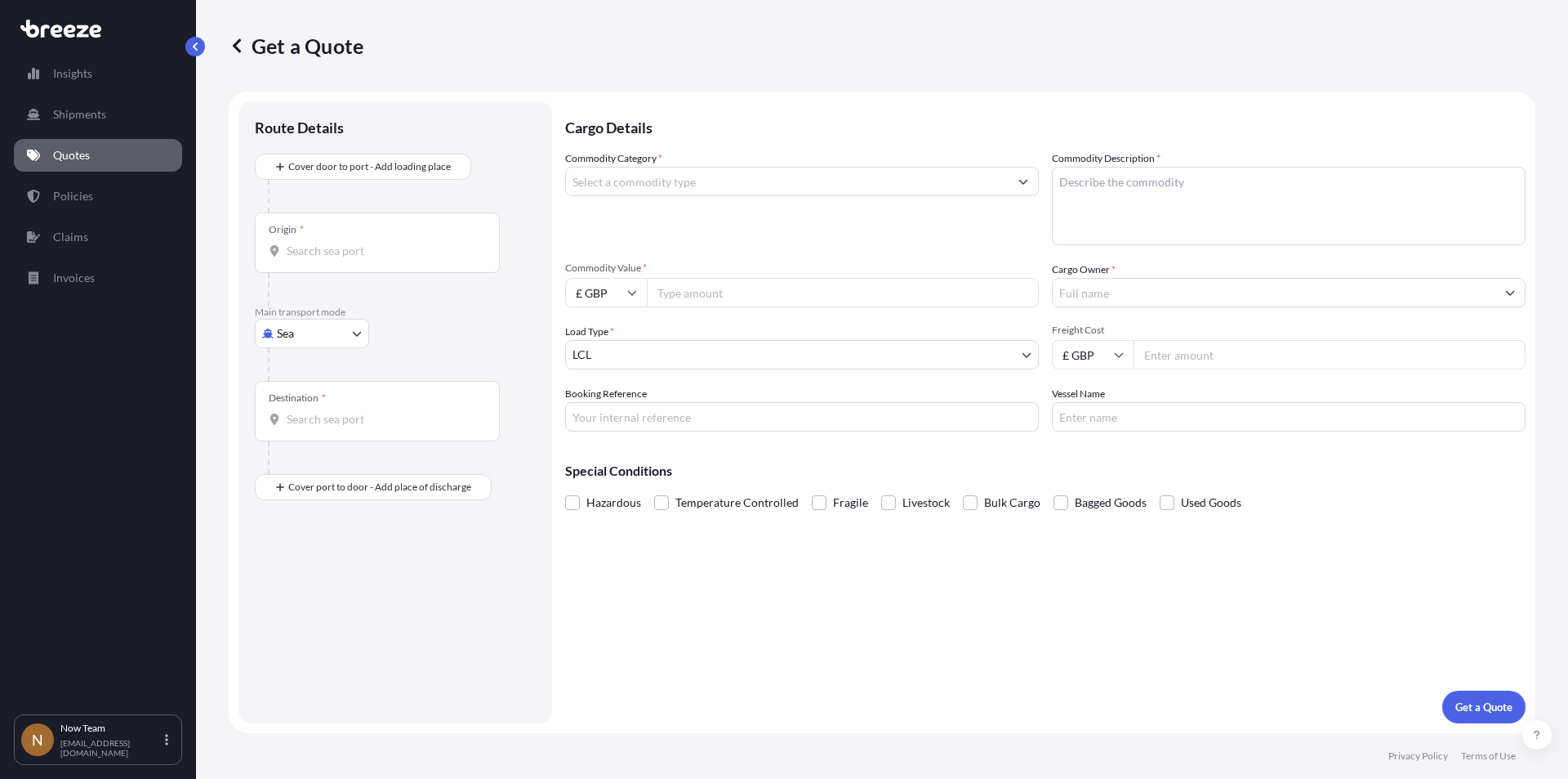
click at [350, 330] on body "Insights Shipments Quotes Policies Claims Invoices N Now Team [EMAIL_ADDRESS][D…" at bounding box center [784, 389] width 1568 height 779
click at [306, 432] on span "Road" at bounding box center [299, 435] width 26 height 16
select select "Road"
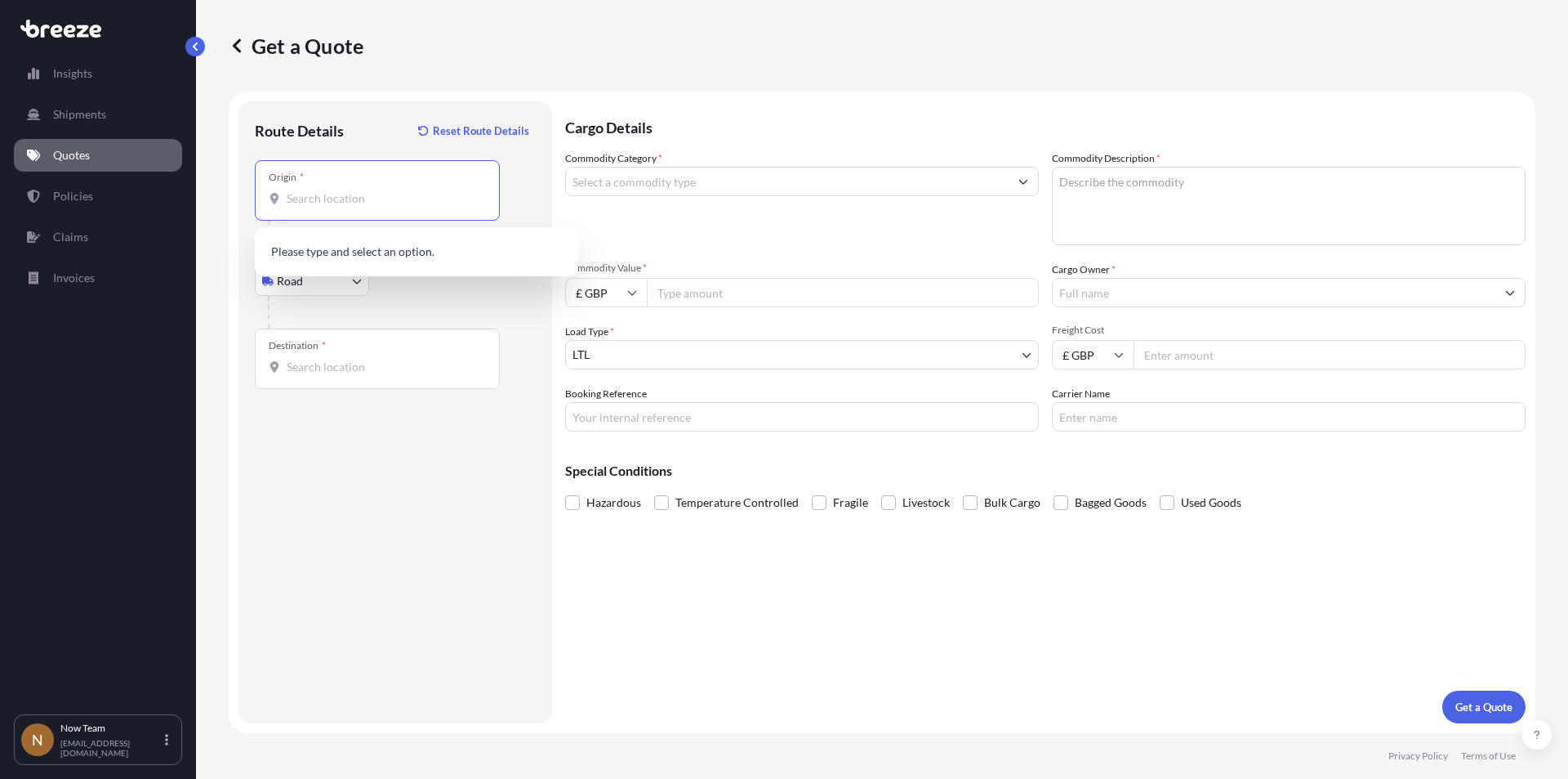
click at [333, 201] on input "Origin *" at bounding box center [383, 199] width 193 height 16
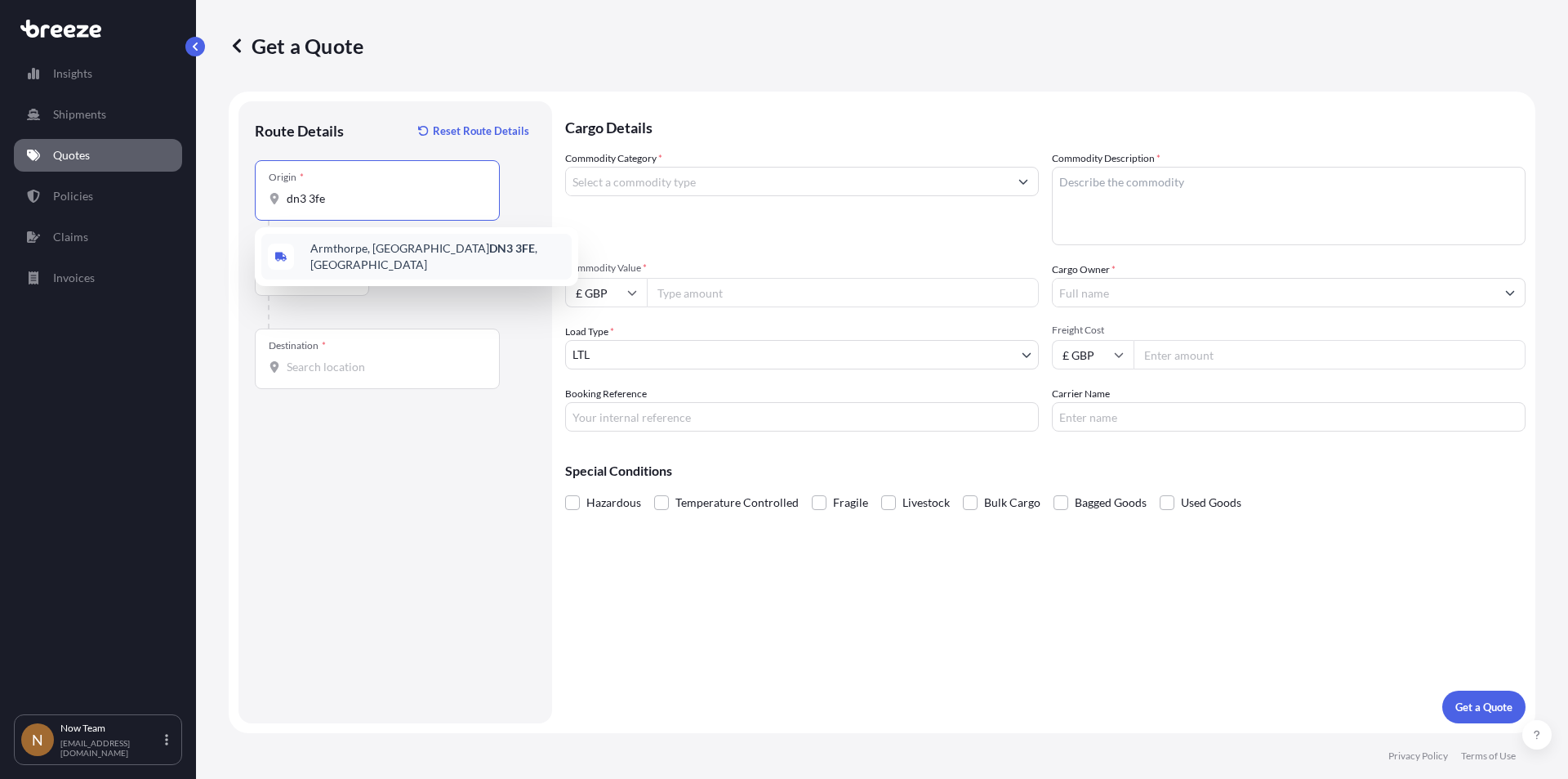
click at [336, 255] on span "Armthorpe, Doncaster DN3 3FE , [GEOGRAPHIC_DATA]" at bounding box center [438, 256] width 254 height 32
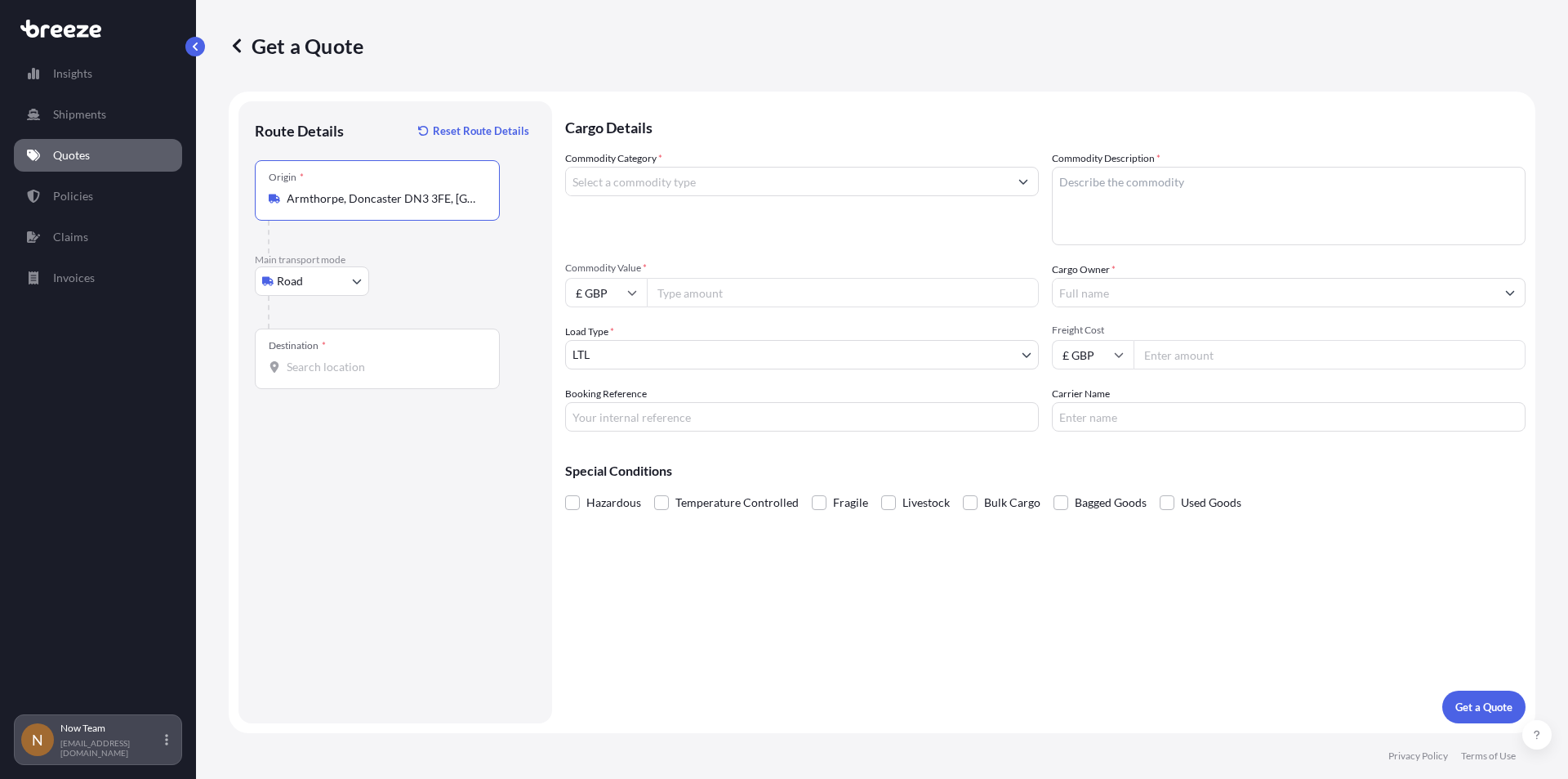
type input "Armthorpe, Doncaster DN3 3FE, [GEOGRAPHIC_DATA]"
click at [309, 367] on input "Destination *" at bounding box center [383, 366] width 193 height 16
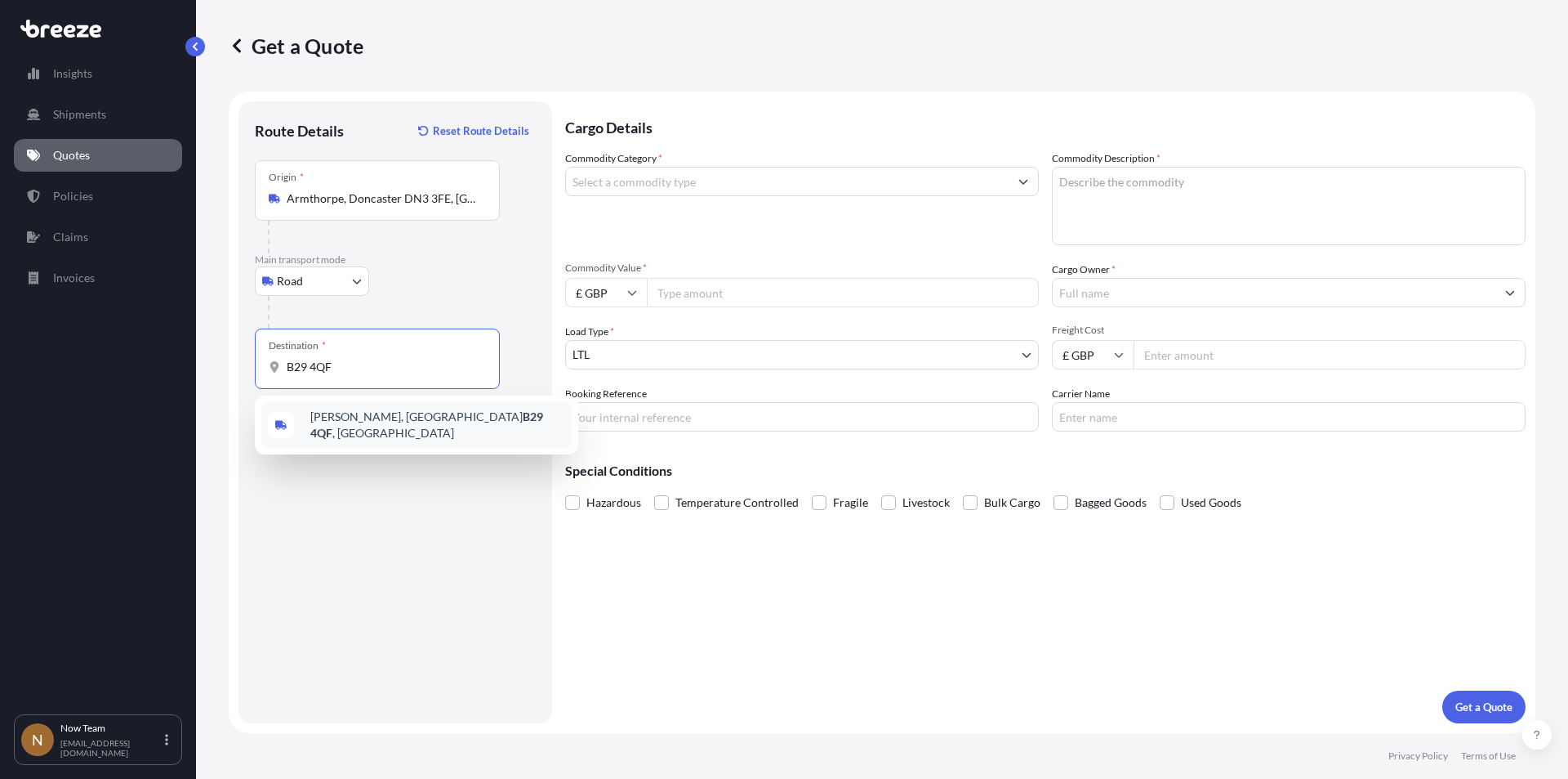
click at [358, 417] on span "[PERSON_NAME][STREET_ADDRESS]" at bounding box center [438, 425] width 254 height 32
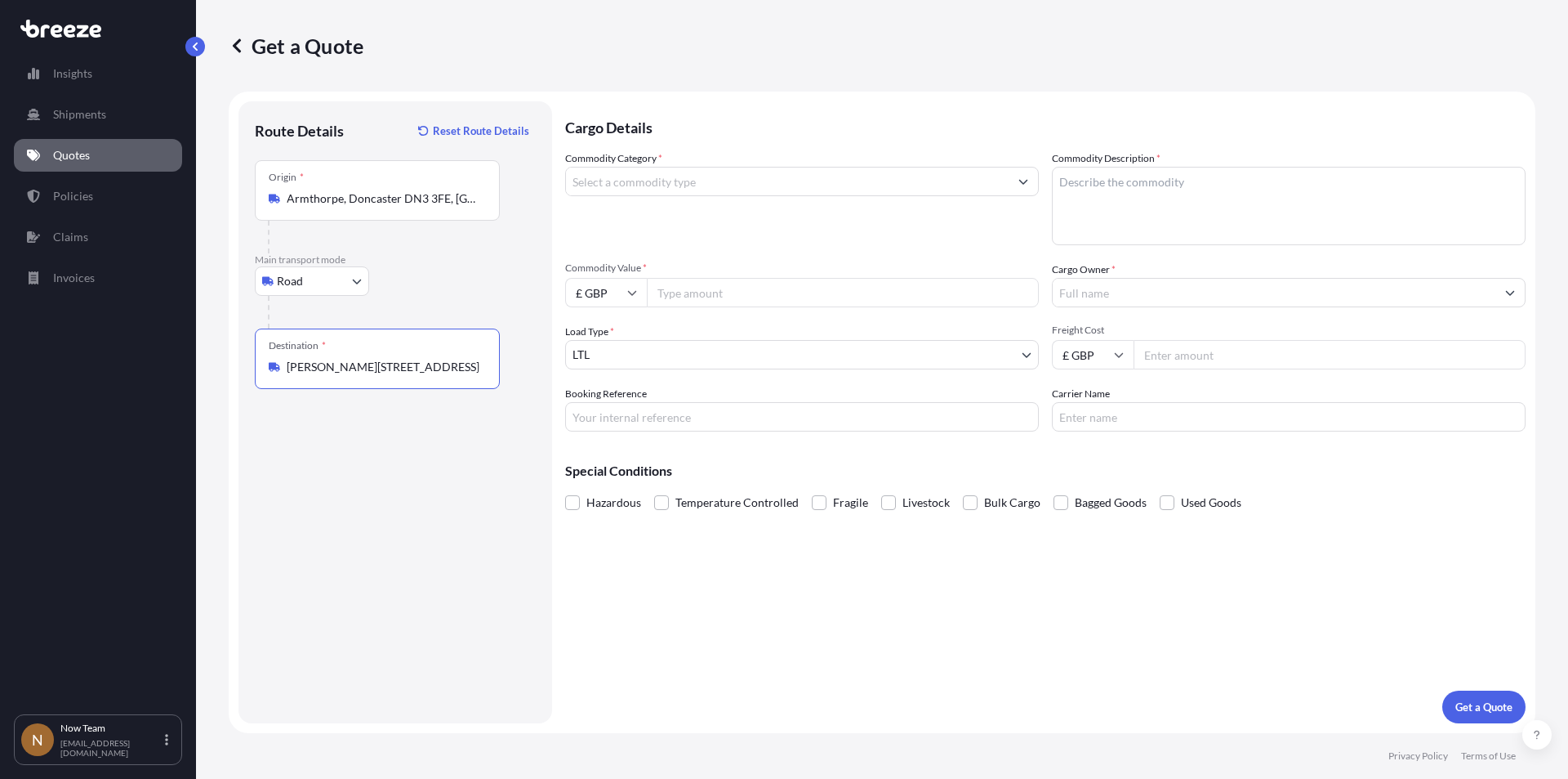
type input "[PERSON_NAME][STREET_ADDRESS]"
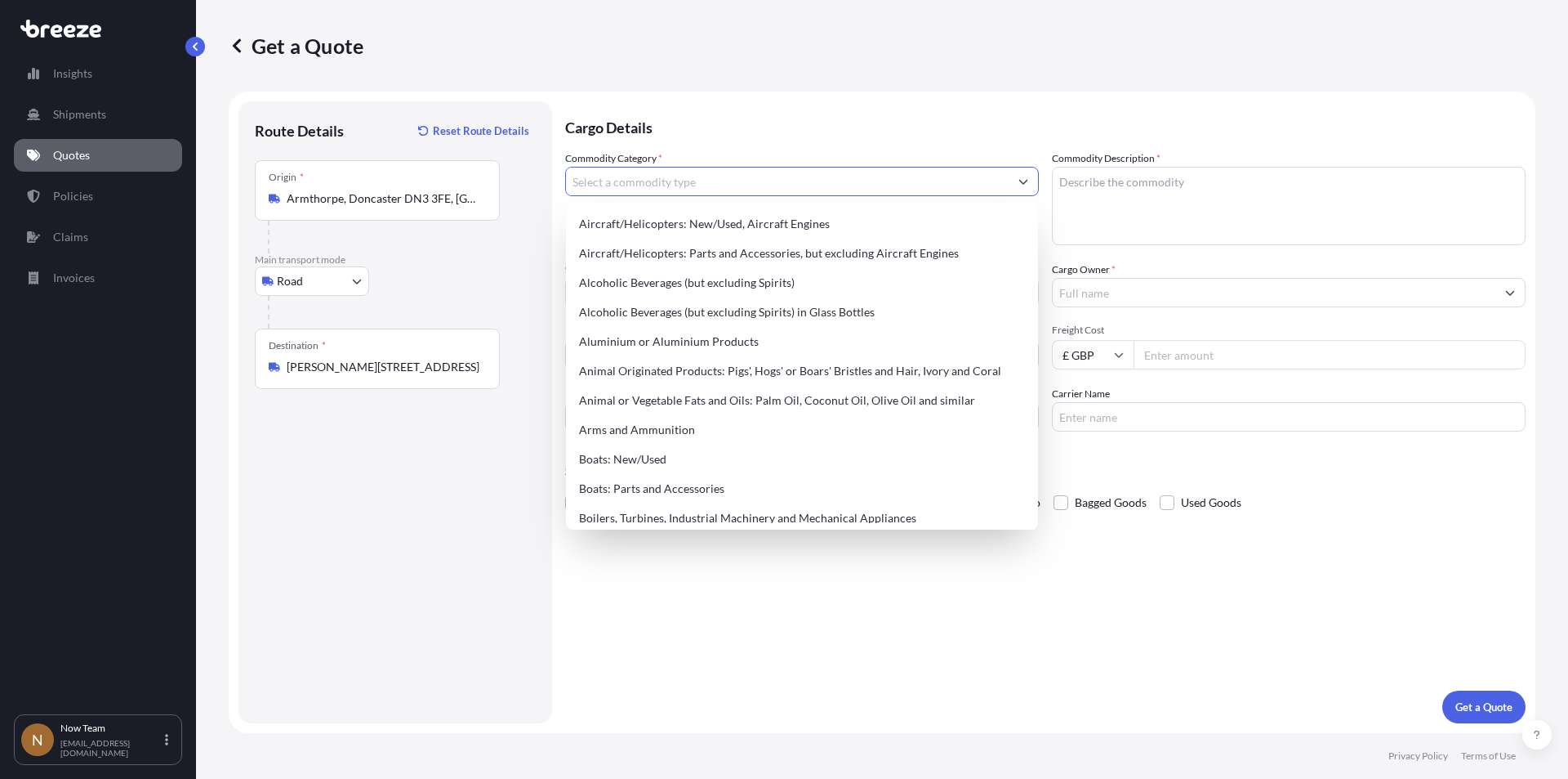
click at [664, 181] on input "Commodity Category *" at bounding box center [787, 181] width 443 height 30
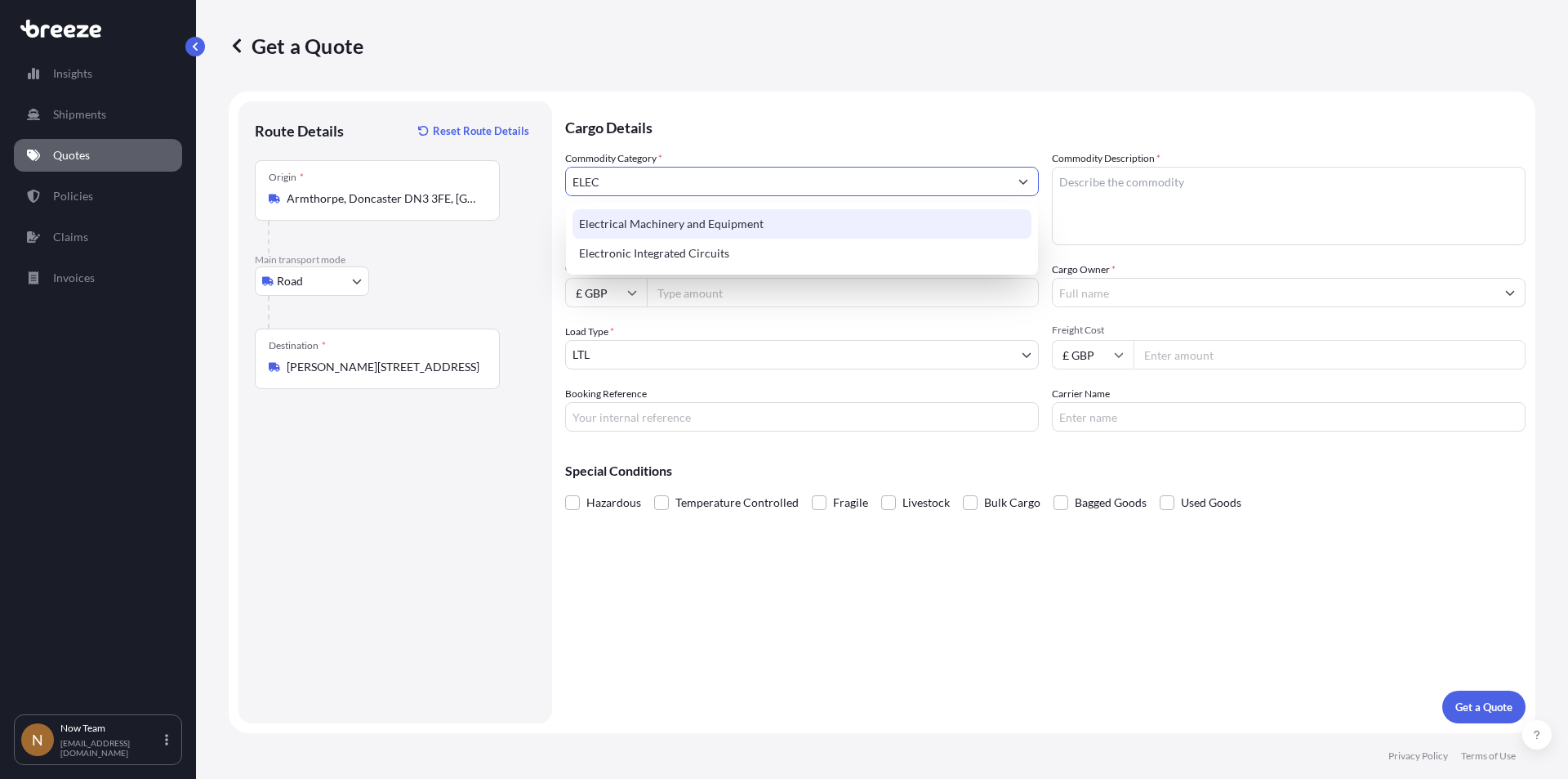
click at [669, 222] on div "Electrical Machinery and Equipment" at bounding box center [802, 224] width 459 height 30
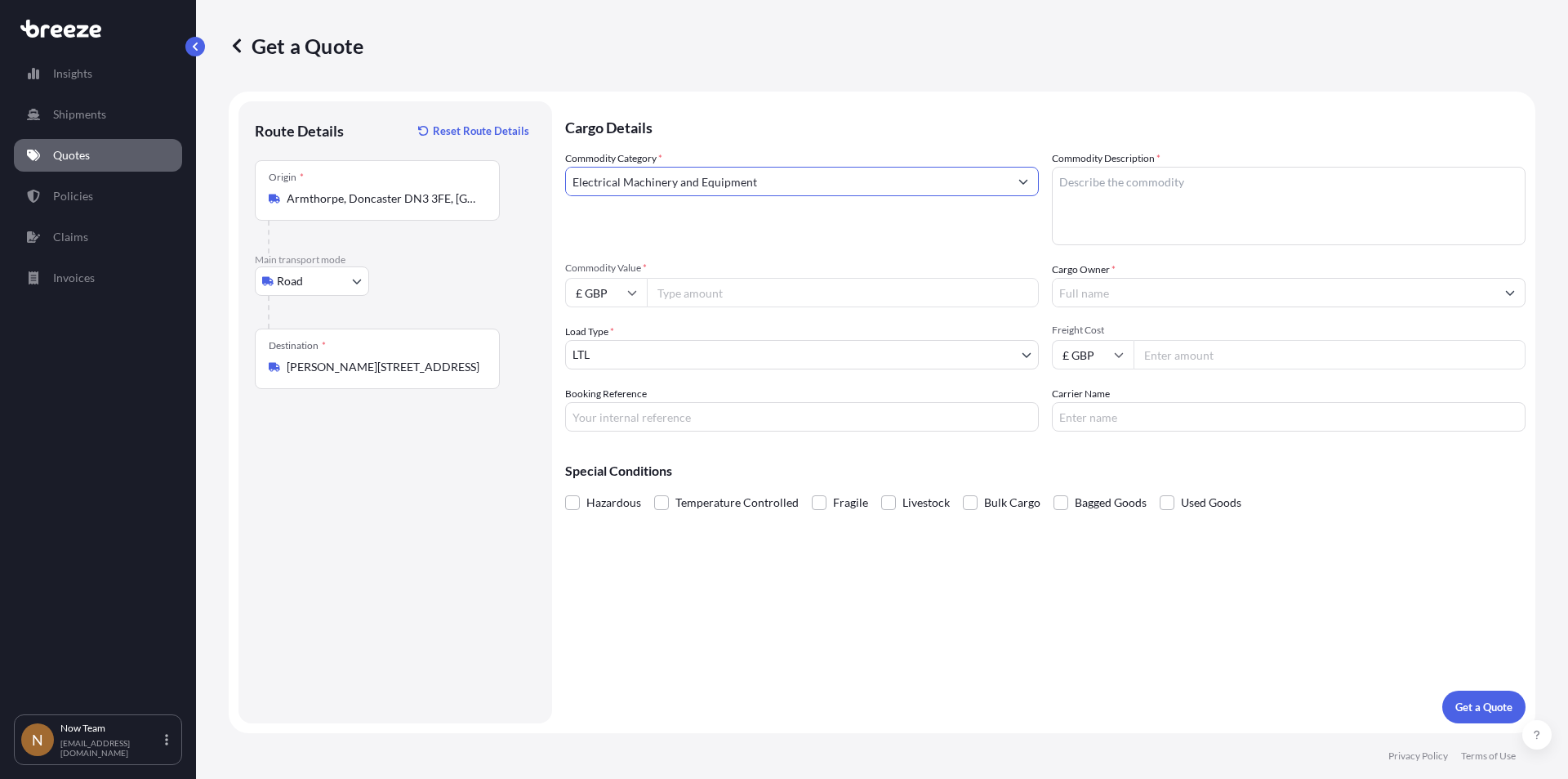
type input "Electrical Machinery and Equipment"
click at [1153, 190] on textarea "Commodity Description *" at bounding box center [1288, 206] width 474 height 79
type textarea "Full arrest"
click at [724, 292] on input "Commodity Value *" at bounding box center [843, 292] width 392 height 30
type input "100"
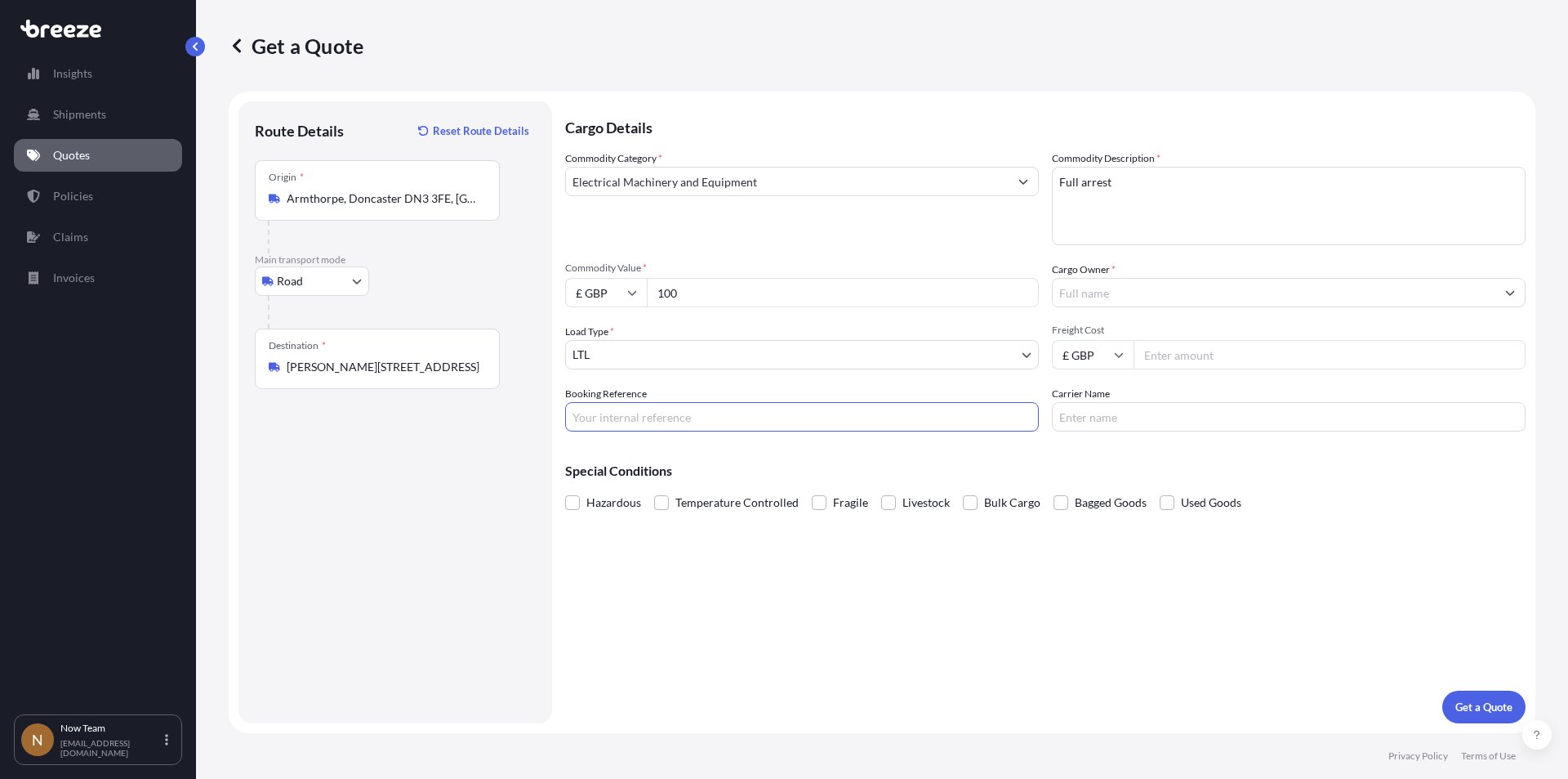
click at [651, 422] on input "Booking Reference" at bounding box center [802, 416] width 474 height 30
type input "n"
type input "NTG-1764"
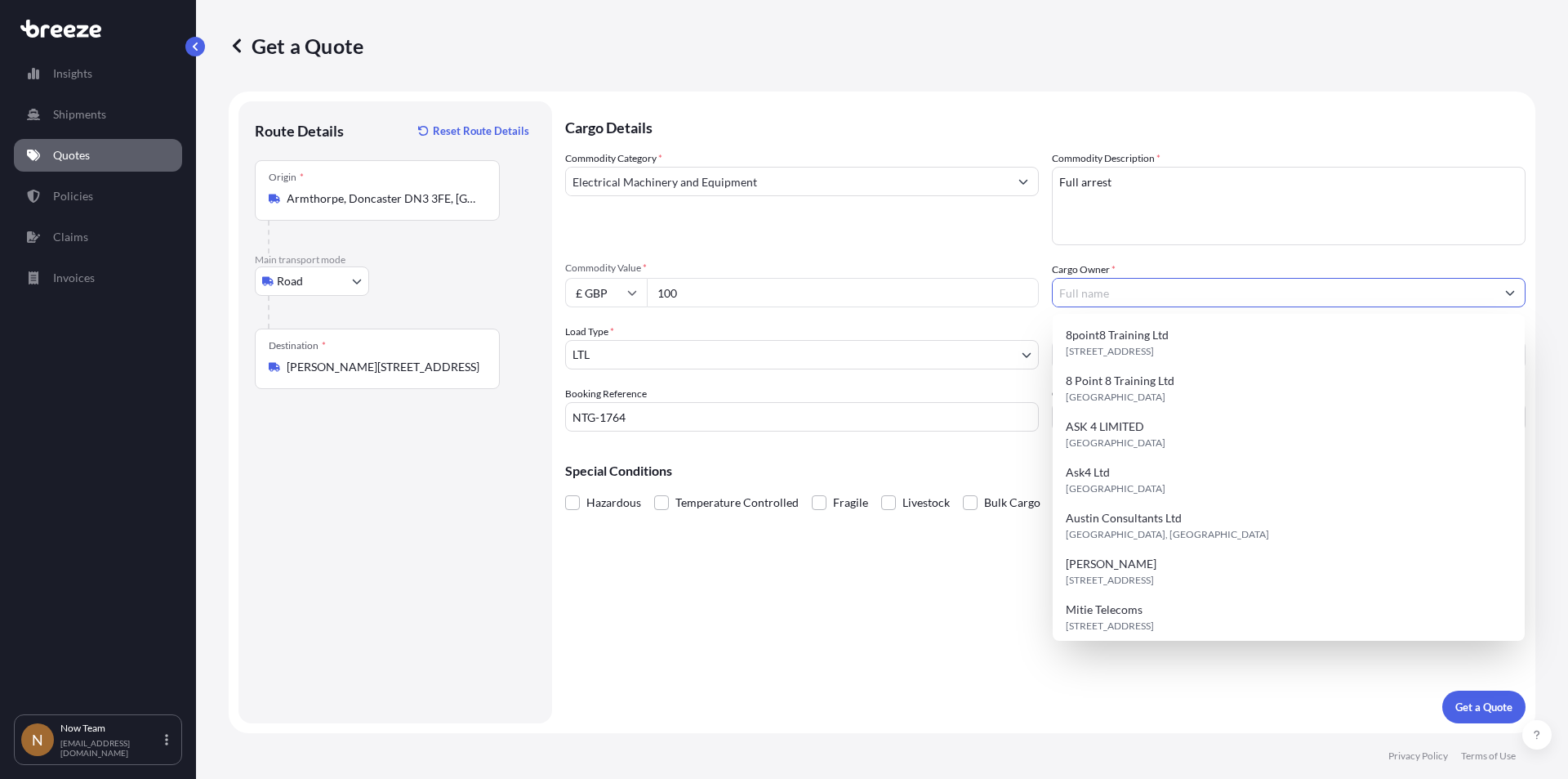
click at [1172, 300] on input "Cargo Owner *" at bounding box center [1274, 292] width 443 height 30
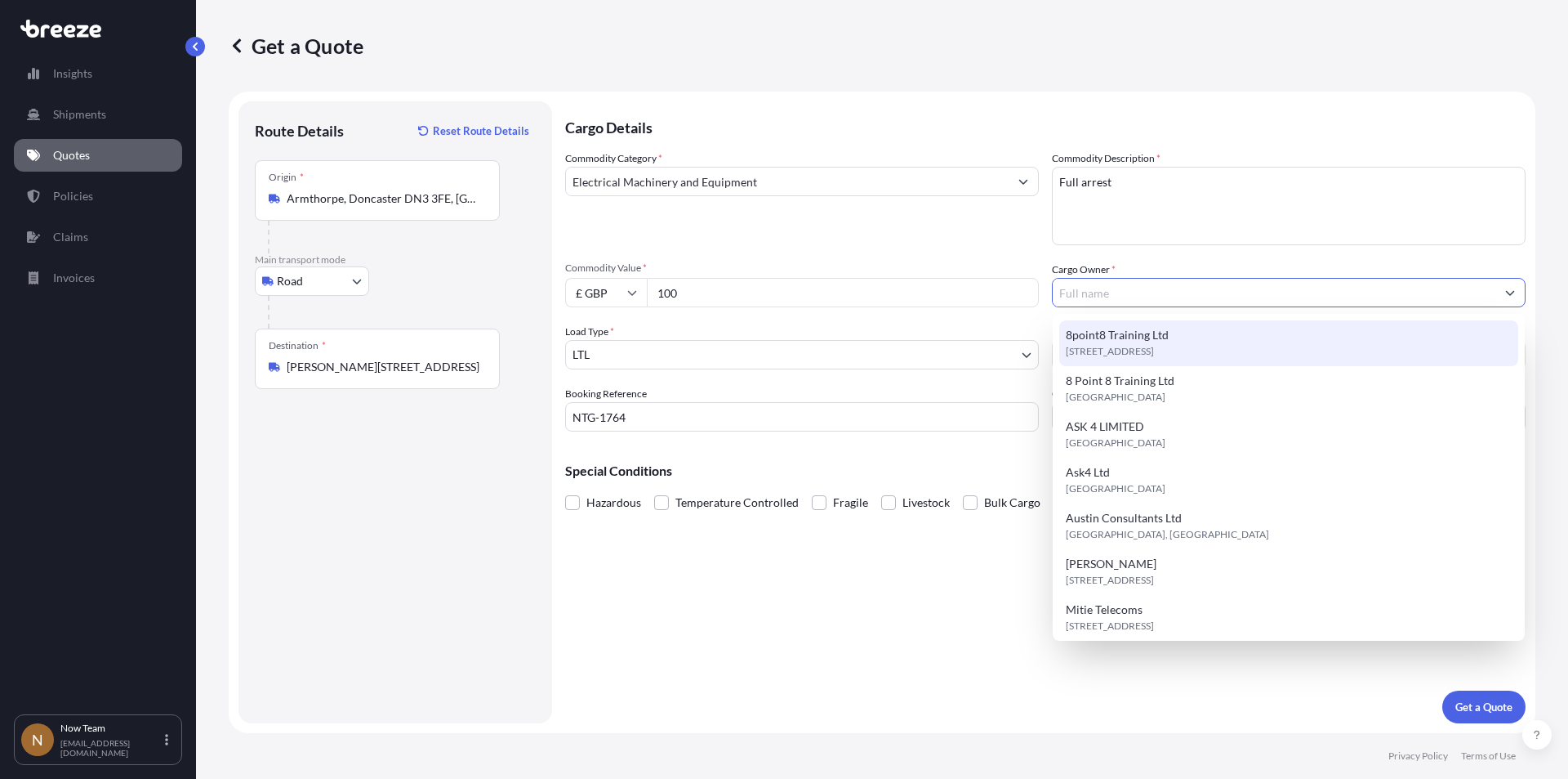
click at [1154, 344] on span "[STREET_ADDRESS]" at bounding box center [1111, 351] width 88 height 16
type input "8point8 Training Ltd"
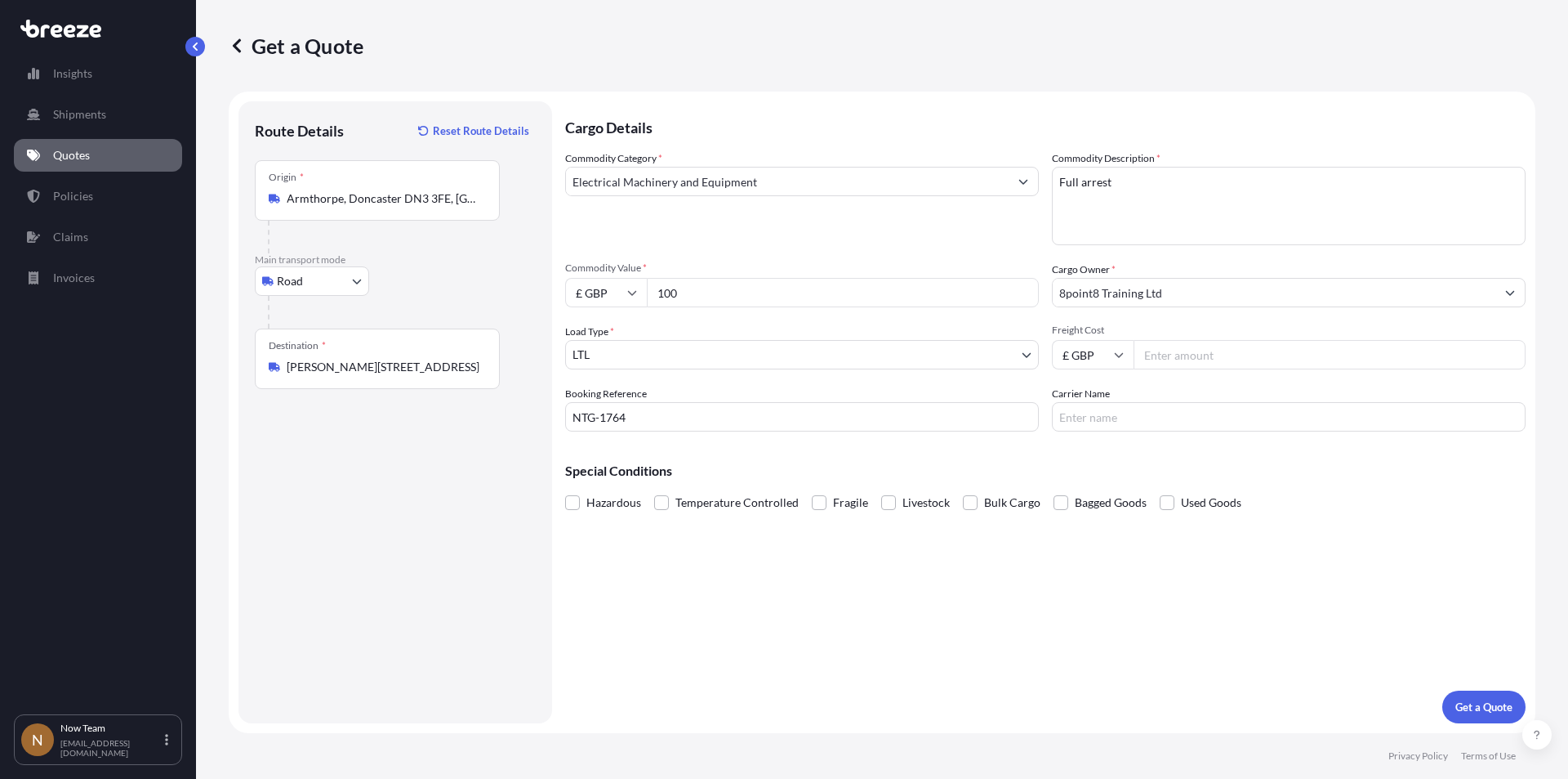
click at [1194, 351] on input "Freight Cost" at bounding box center [1330, 355] width 392 height 30
type input "5.65"
click at [1110, 413] on input "Carrier Name" at bounding box center [1288, 416] width 474 height 30
type input "Fedex"
click at [1492, 701] on p "Get a Quote" at bounding box center [1483, 707] width 57 height 16
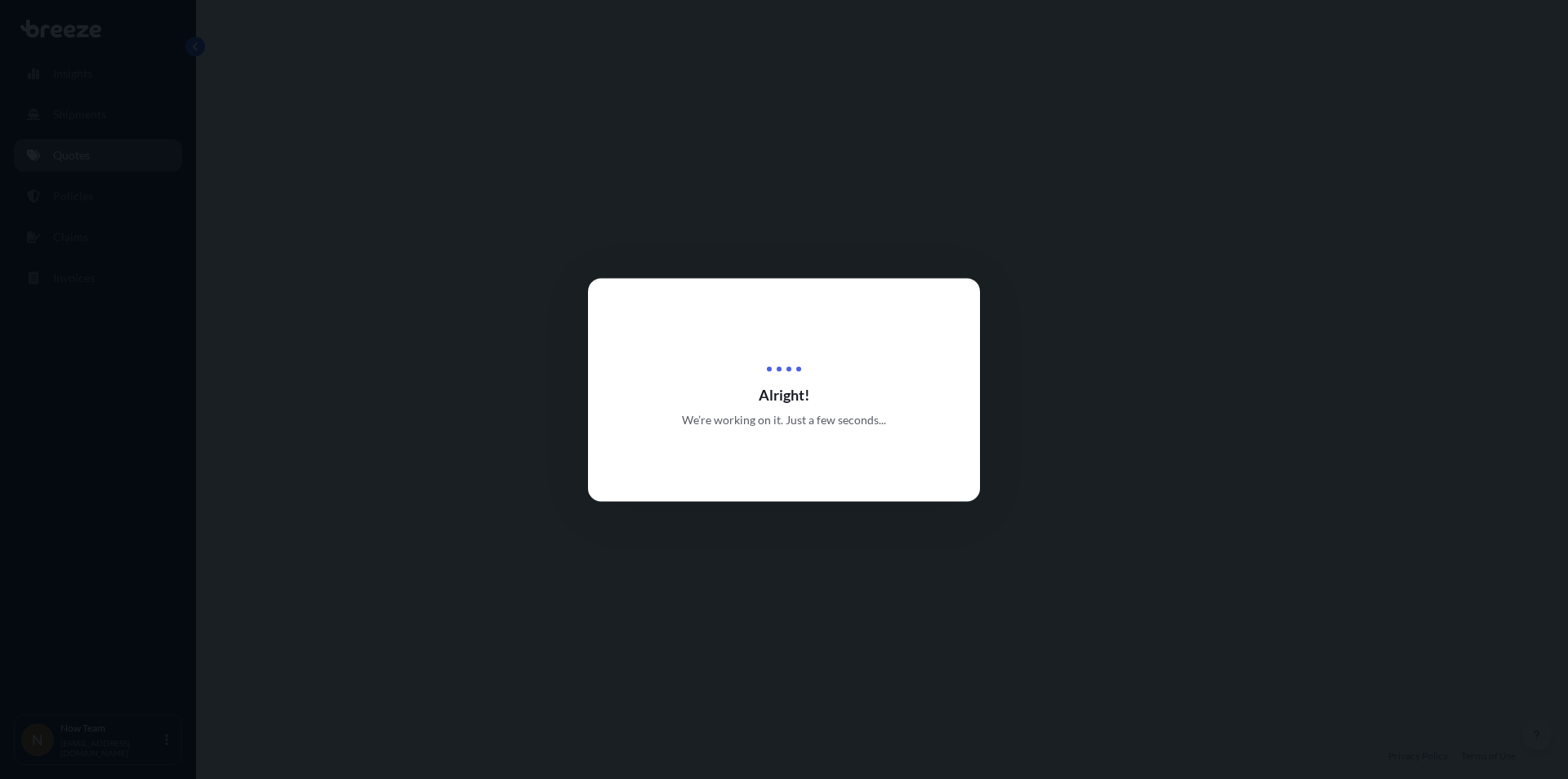
select select "Road"
select select "1"
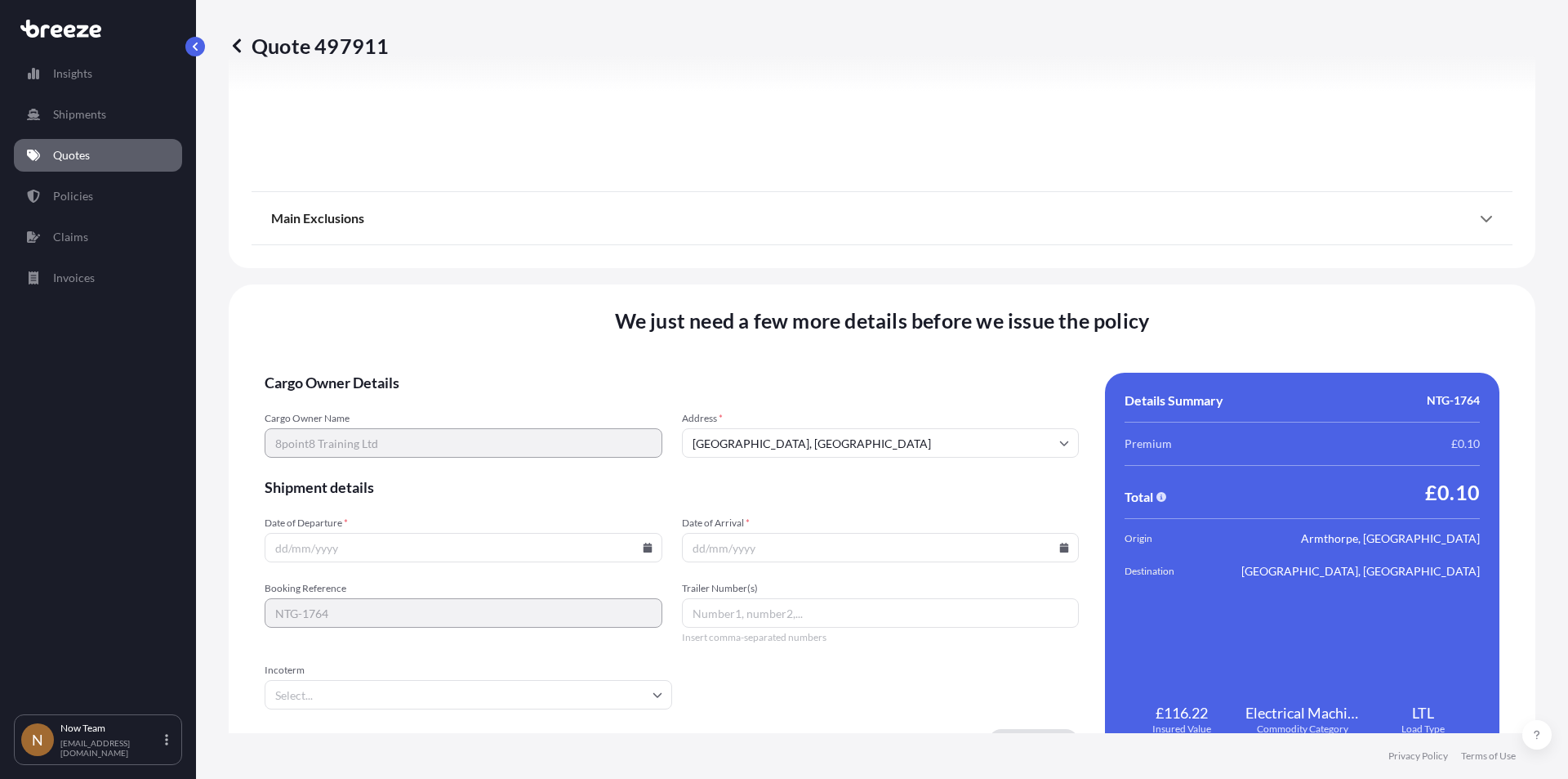
scroll to position [1815, 0]
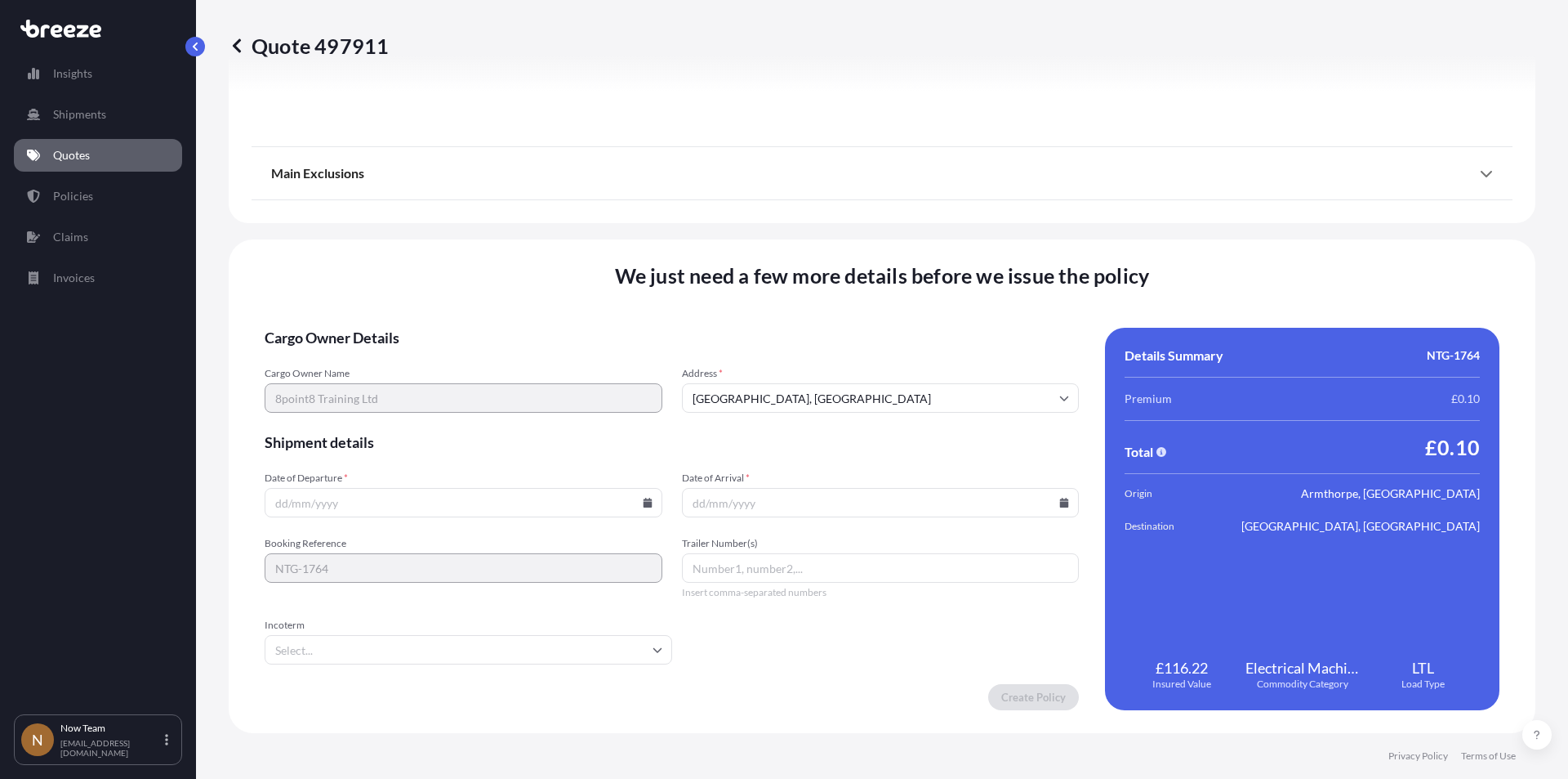
click at [643, 498] on icon at bounding box center [648, 502] width 10 height 10
click at [350, 292] on button "1" at bounding box center [346, 294] width 26 height 26
type input "[DATE]"
click at [1049, 497] on input "Date of Arrival *" at bounding box center [881, 503] width 398 height 30
click at [1063, 507] on input "Date of Arrival *" at bounding box center [881, 503] width 398 height 30
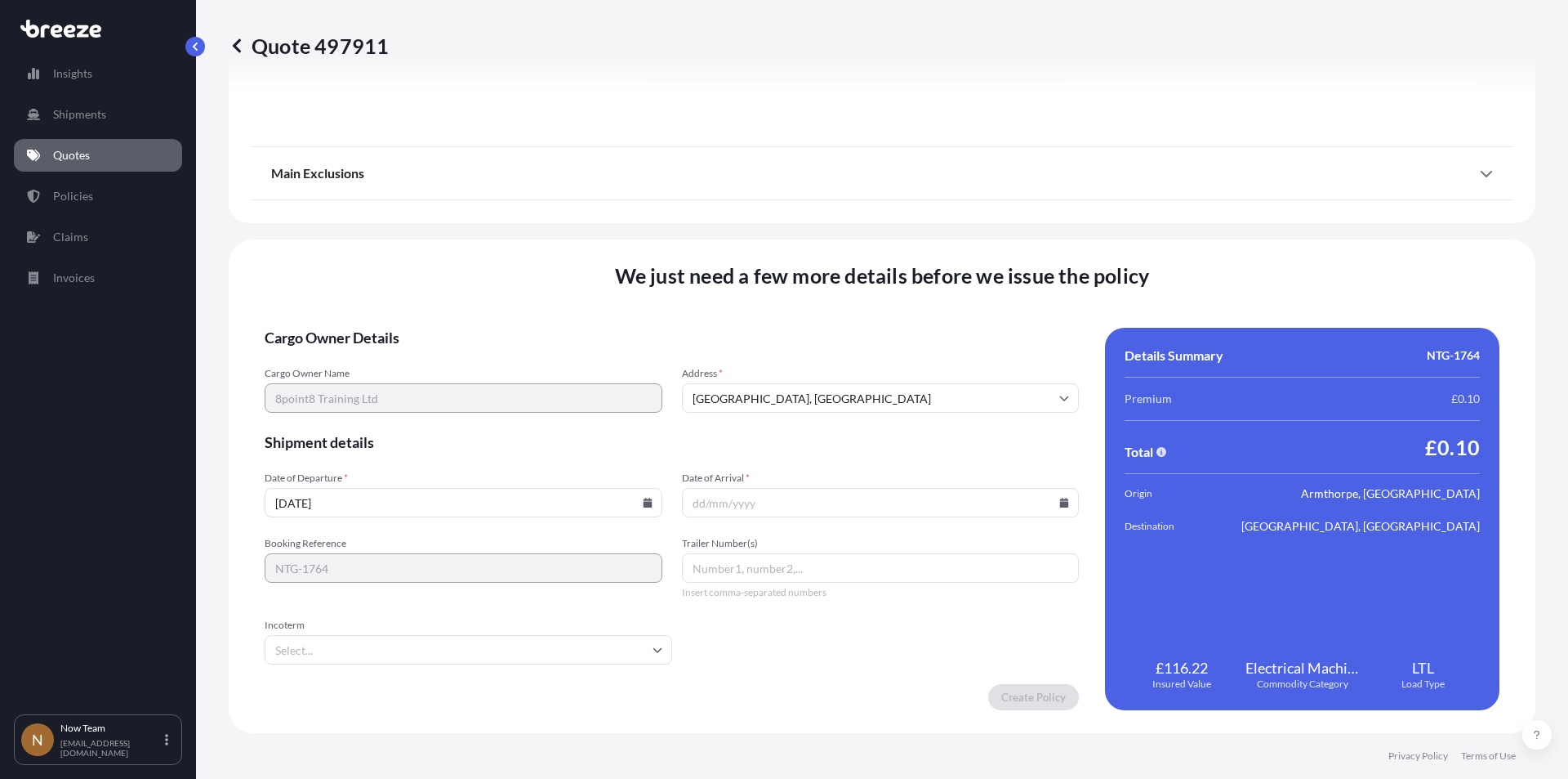
click at [1064, 505] on input "Date of Arrival *" at bounding box center [881, 503] width 398 height 30
click at [1059, 501] on icon at bounding box center [1064, 502] width 10 height 10
click at [800, 297] on button "2" at bounding box center [798, 294] width 26 height 26
type input "[DATE]"
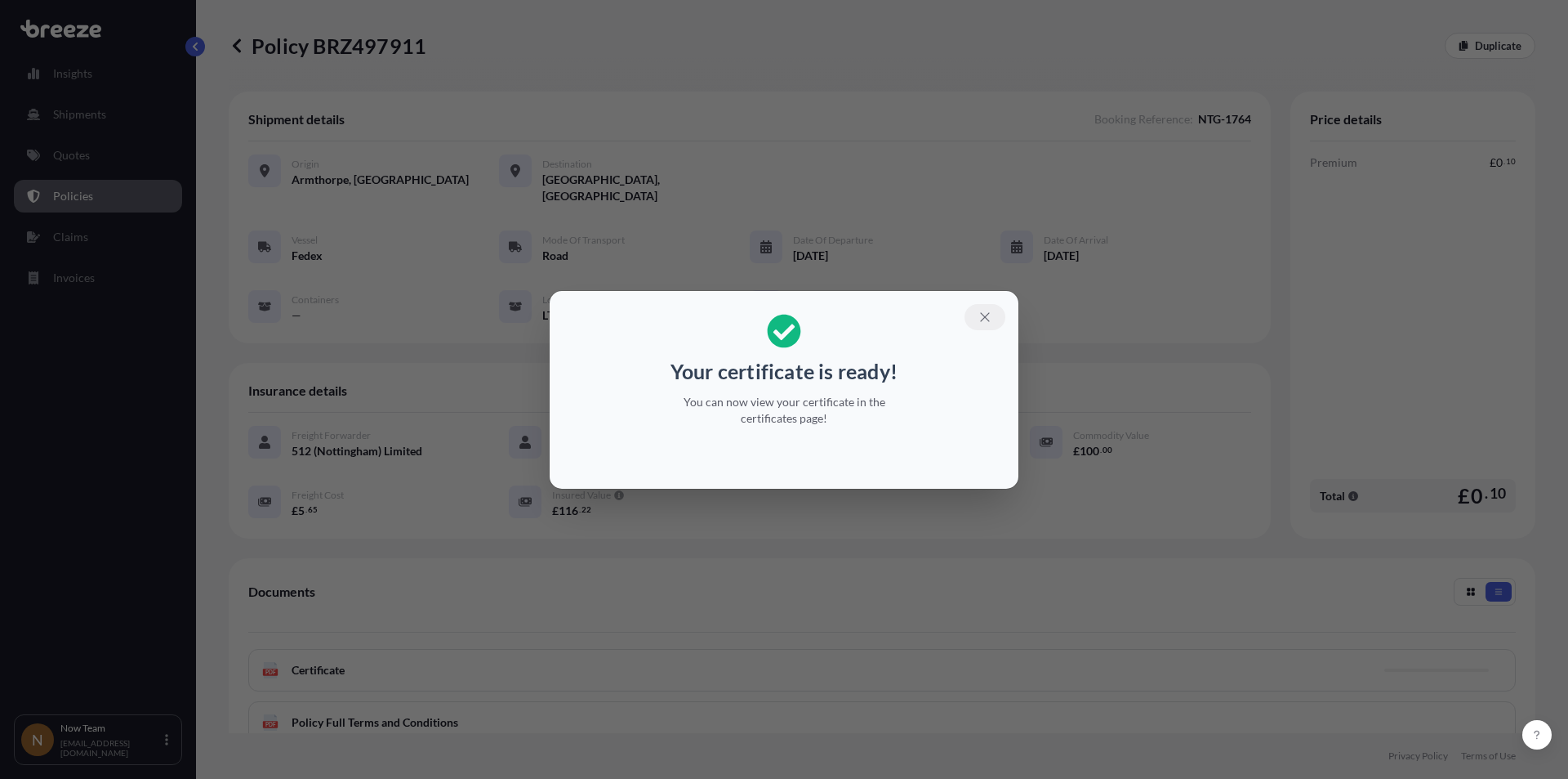
click at [989, 318] on icon "button" at bounding box center [985, 317] width 14 height 14
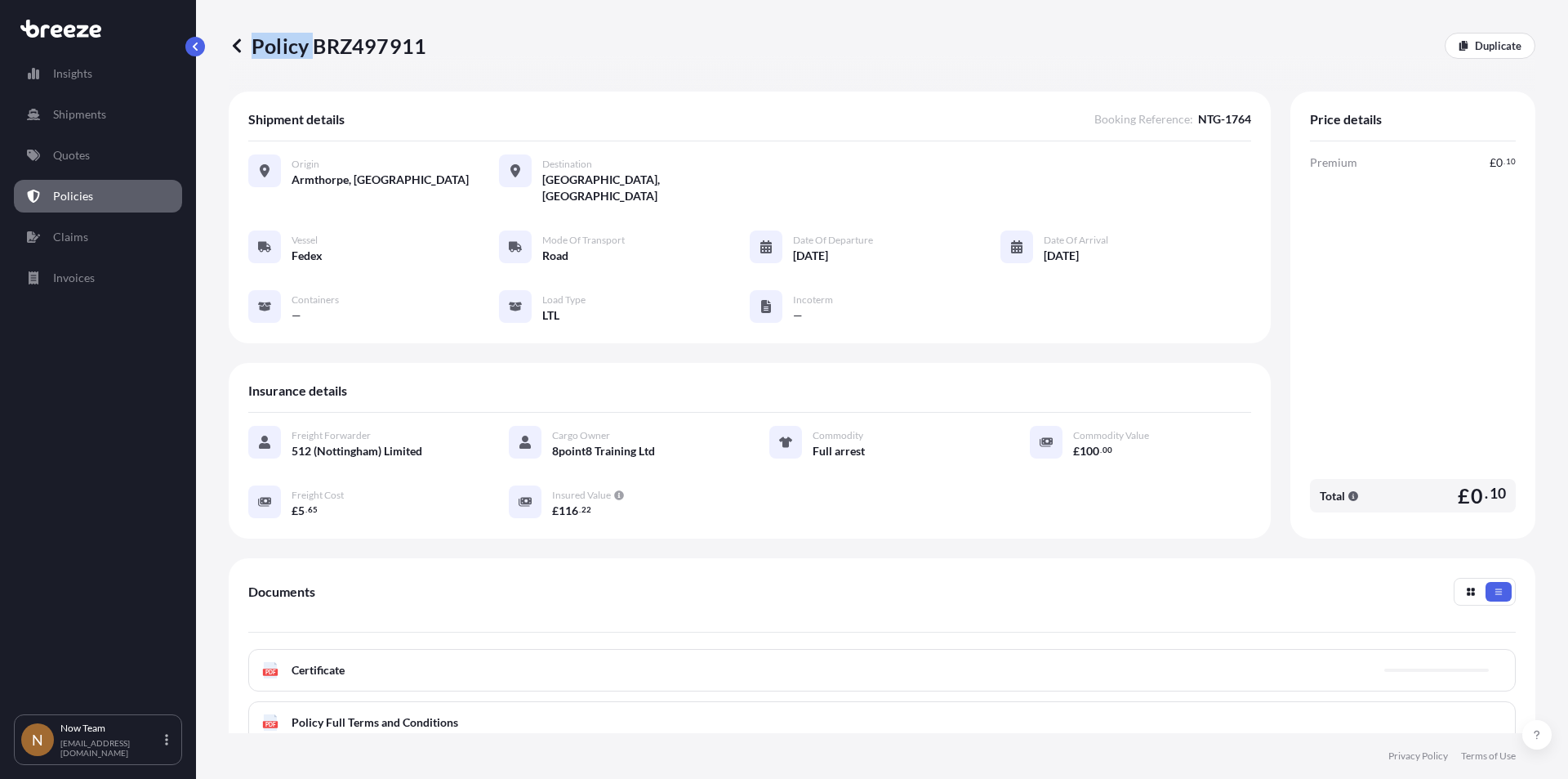
drag, startPoint x: 314, startPoint y: 48, endPoint x: 475, endPoint y: 48, distance: 161.0
click at [475, 48] on div "Policy BRZ497911 Duplicate" at bounding box center [882, 45] width 1307 height 26
click at [469, 48] on div "Policy BRZ497911 Duplicate" at bounding box center [882, 45] width 1307 height 26
drag, startPoint x: 309, startPoint y: 51, endPoint x: 420, endPoint y: 42, distance: 111.4
click at [420, 42] on p "Policy BRZ497911" at bounding box center [327, 45] width 198 height 26
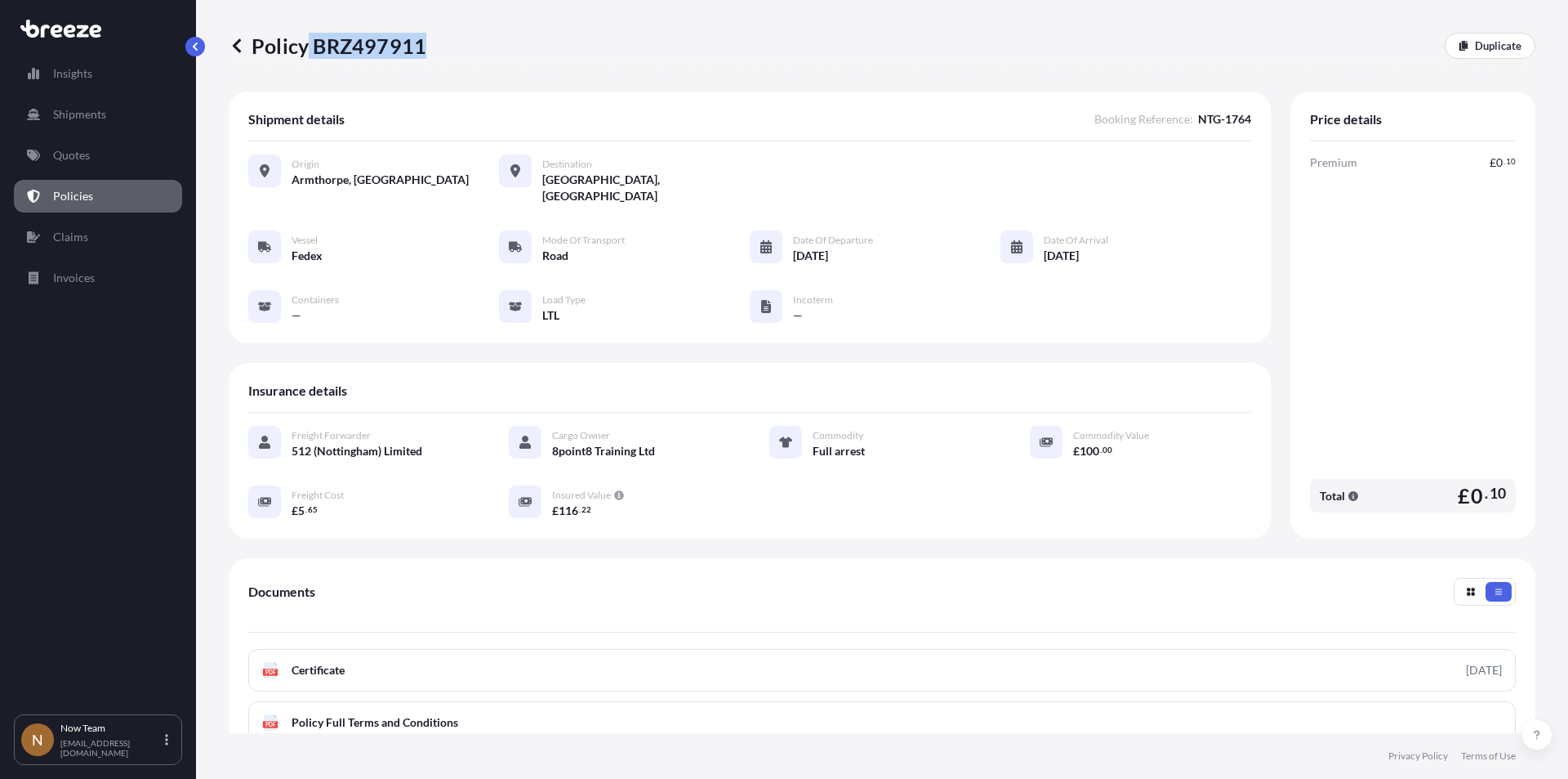
copy p "BRZ497911"
